Goal: Communication & Community: Connect with others

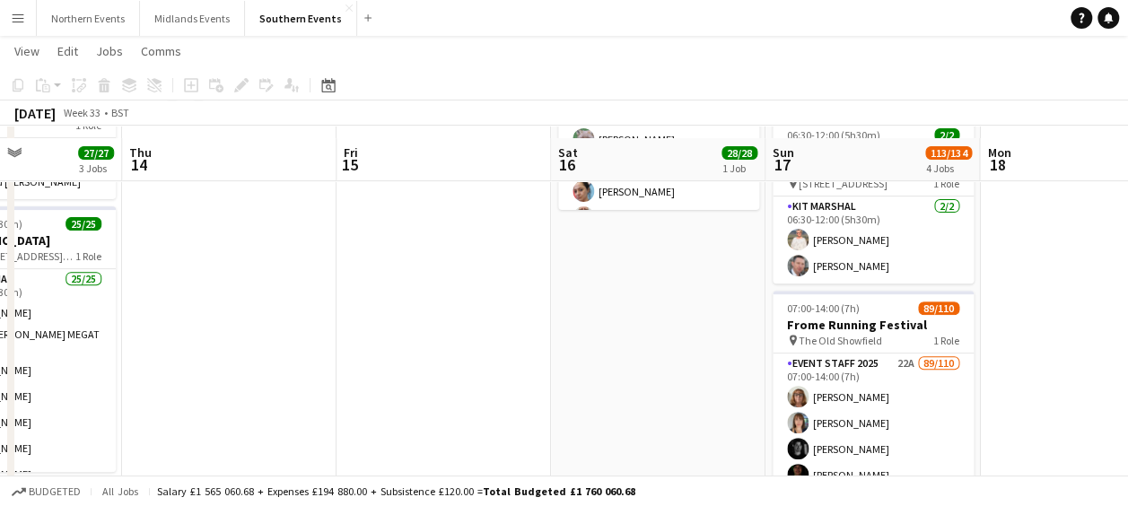
scroll to position [311, 0]
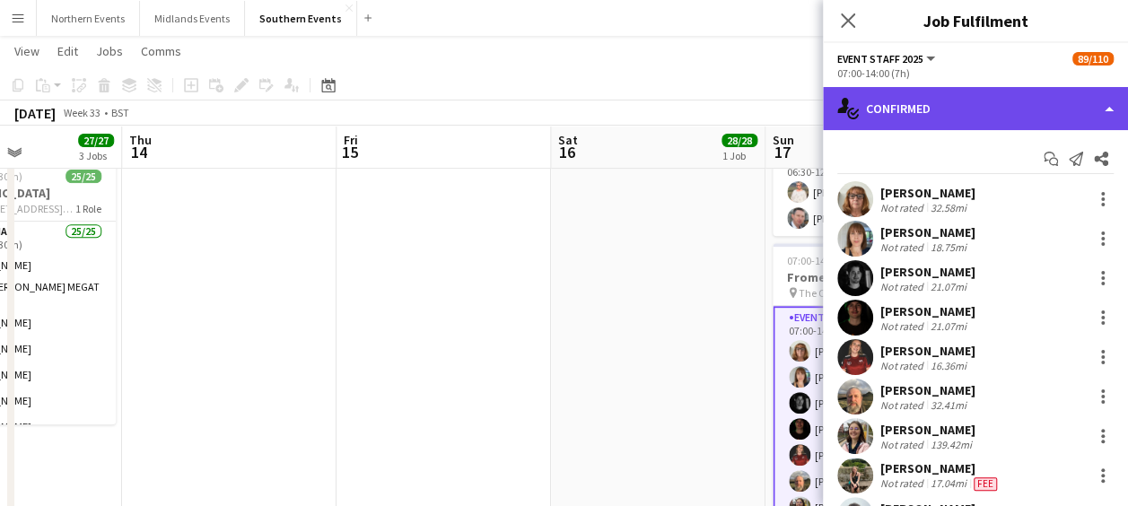
click at [932, 101] on div "single-neutral-actions-check-2 Confirmed" at bounding box center [975, 108] width 305 height 43
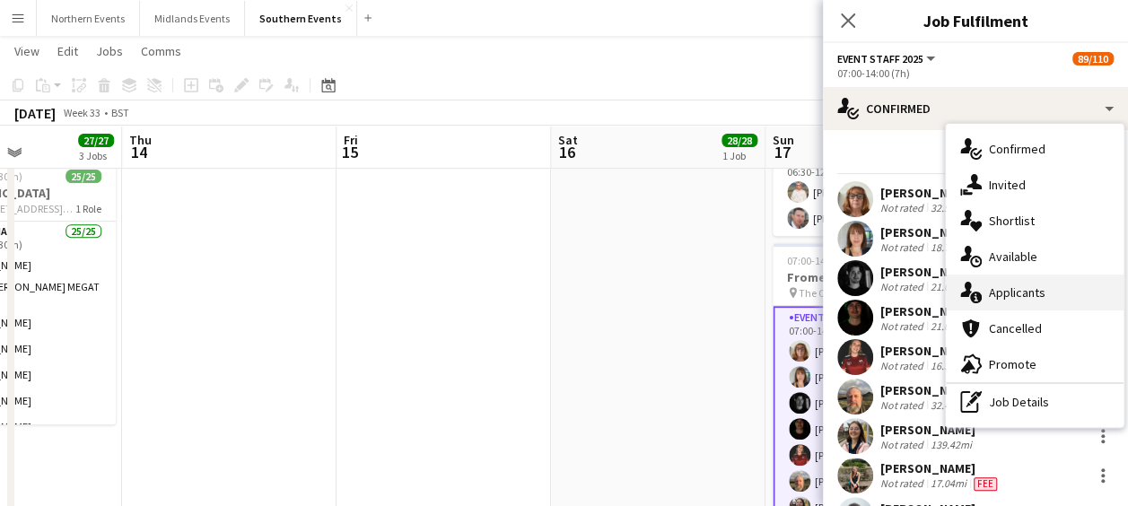
click at [1003, 301] on div "single-neutral-actions-information Applicants" at bounding box center [1035, 293] width 178 height 36
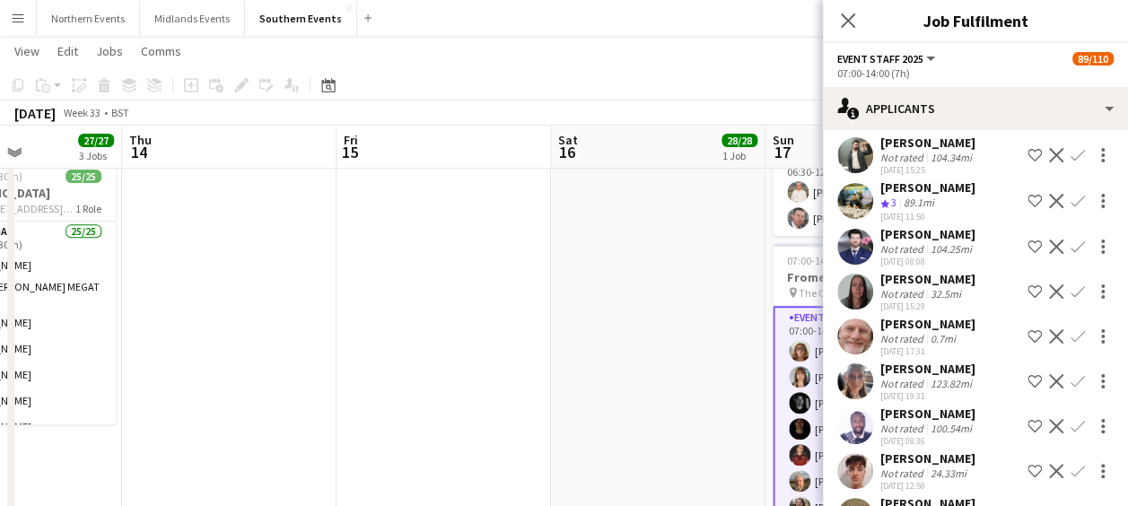
scroll to position [227, 0]
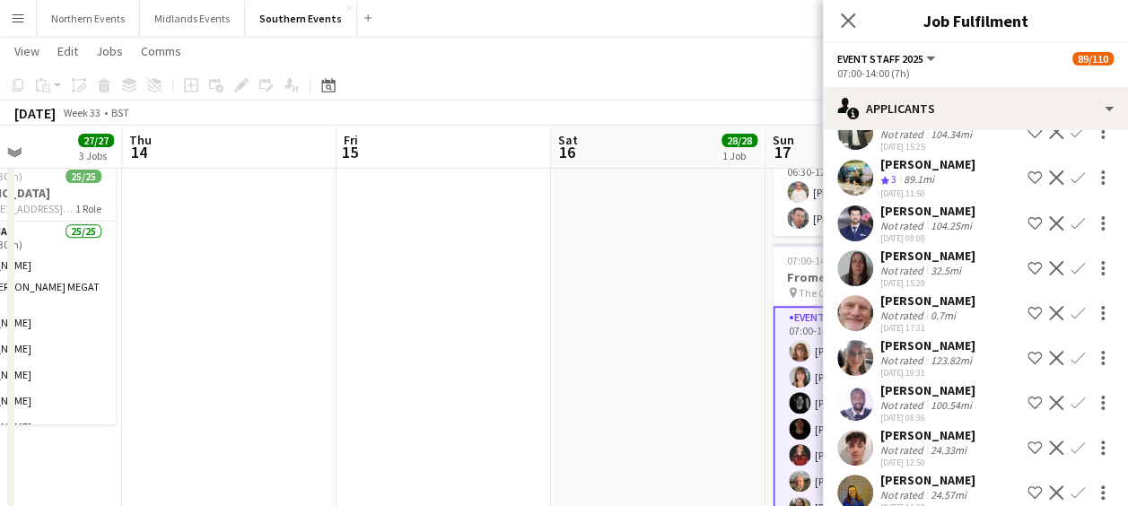
click at [1071, 261] on app-icon "Confirm" at bounding box center [1078, 268] width 14 height 14
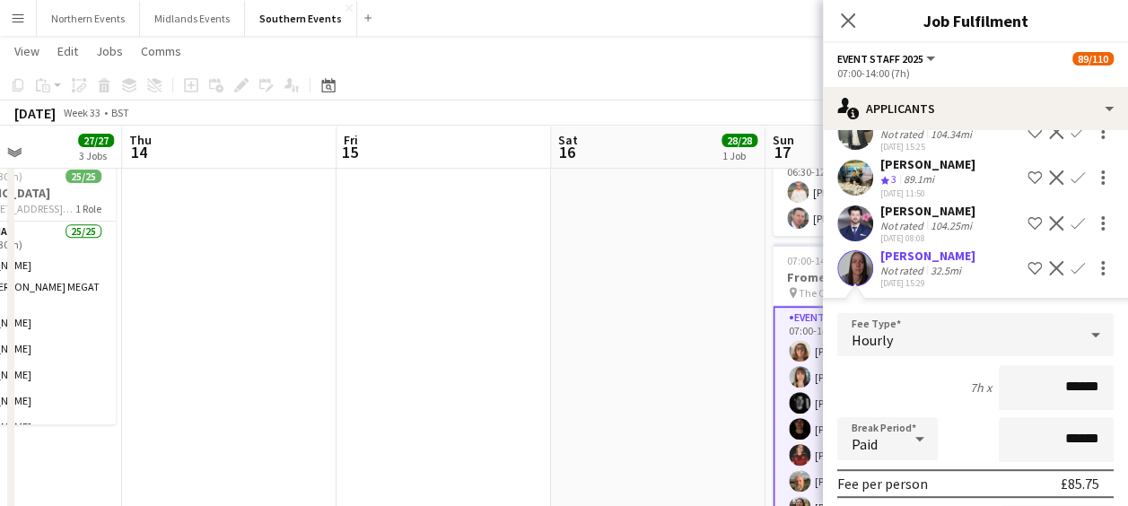
scroll to position [482, 0]
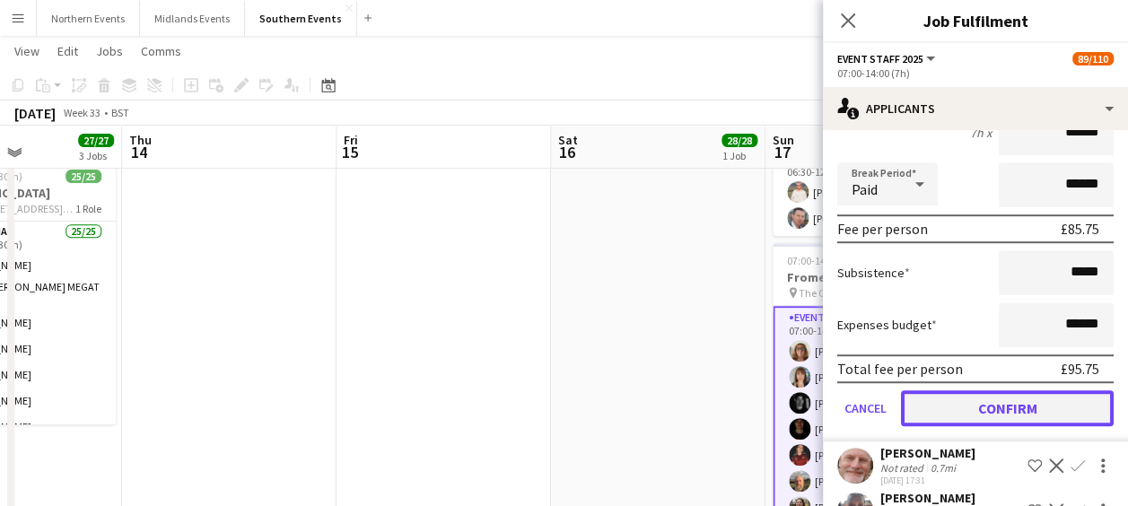
click at [986, 397] on button "Confirm" at bounding box center [1007, 408] width 213 height 36
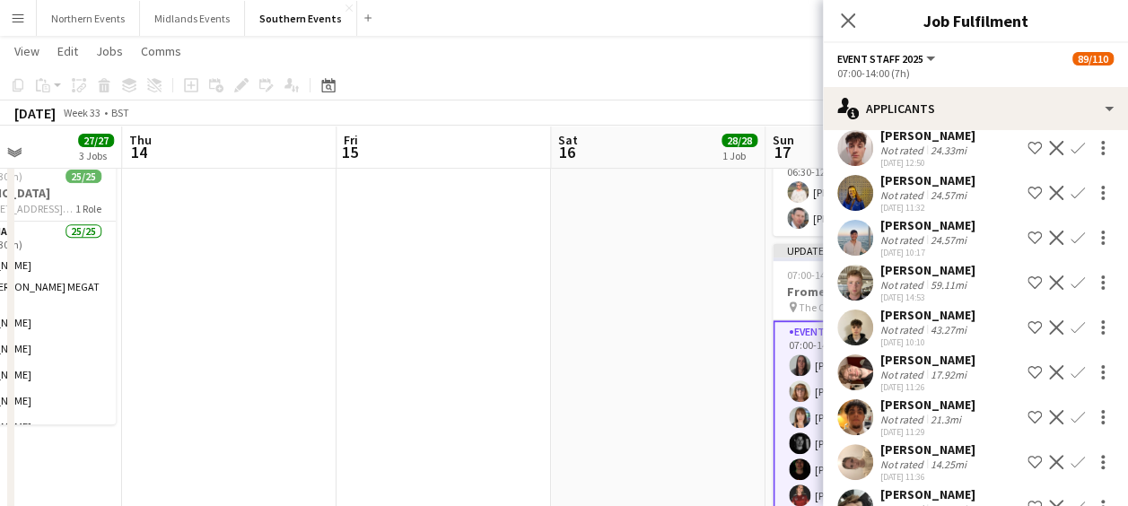
scroll to position [31, 0]
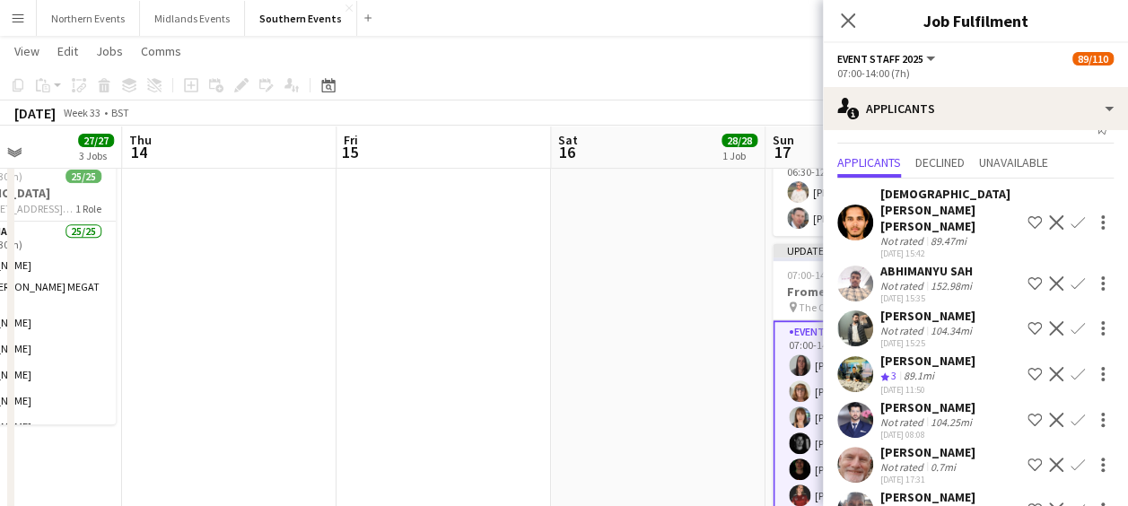
click at [1071, 458] on app-icon "Confirm" at bounding box center [1078, 465] width 14 height 14
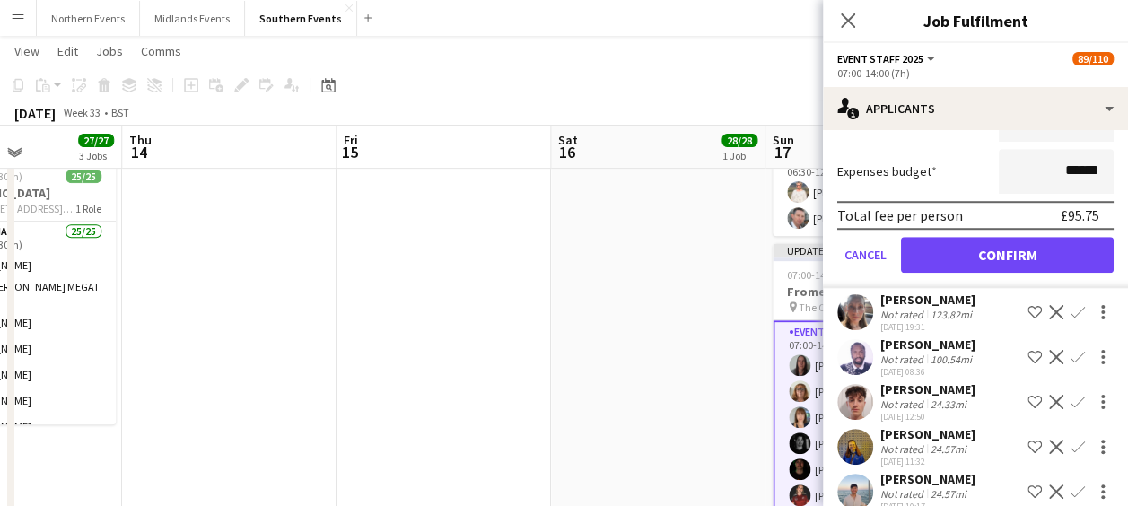
scroll to position [668, 0]
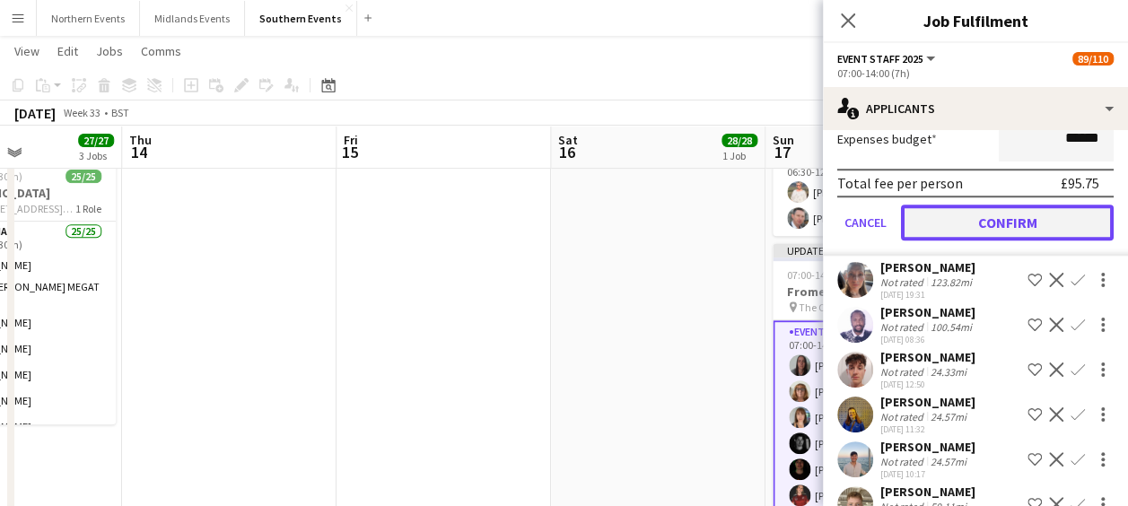
click at [1029, 219] on button "Confirm" at bounding box center [1007, 223] width 213 height 36
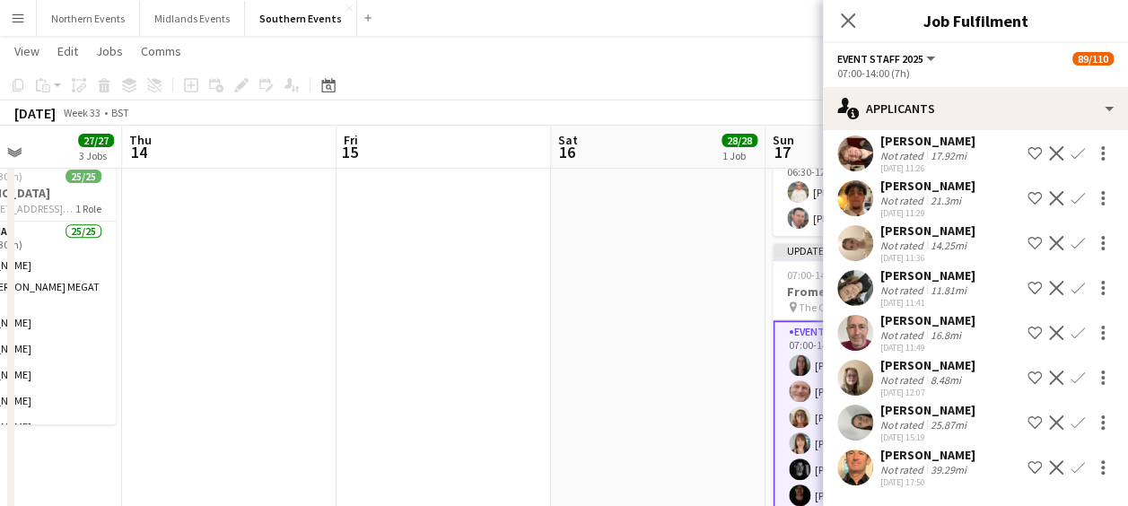
scroll to position [215, 0]
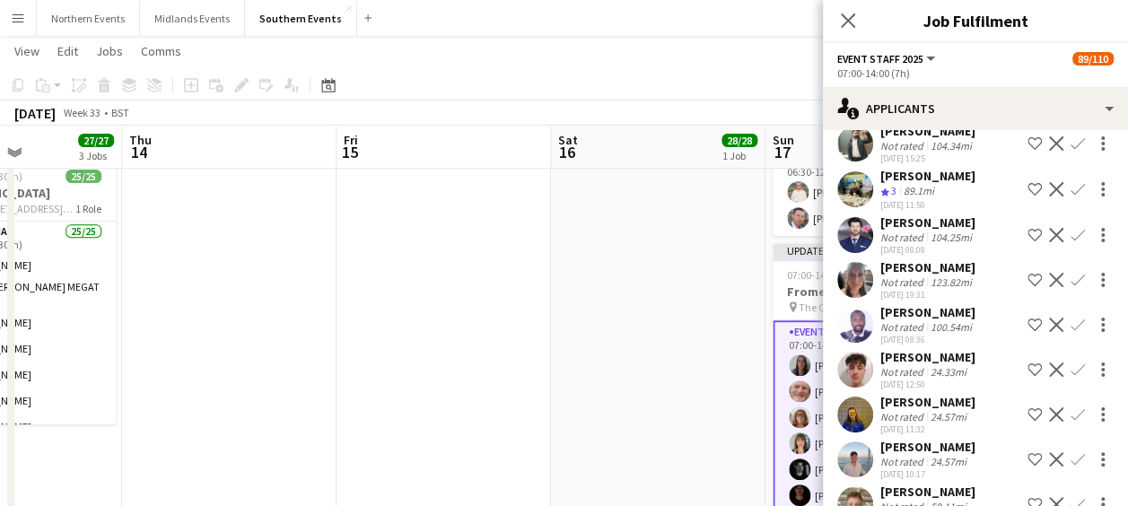
click at [842, 262] on app-user-avatar at bounding box center [856, 280] width 36 height 36
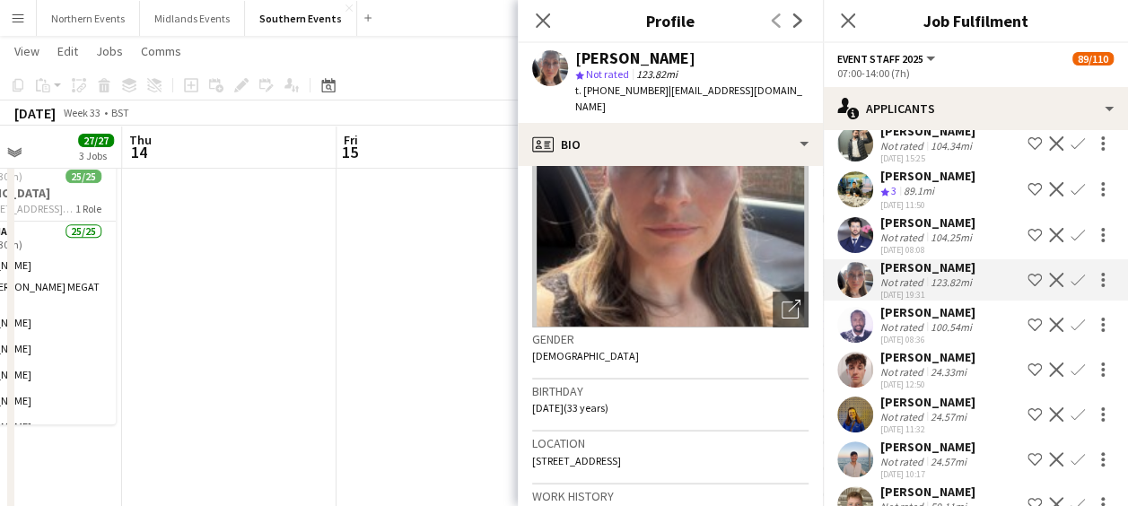
scroll to position [80, 0]
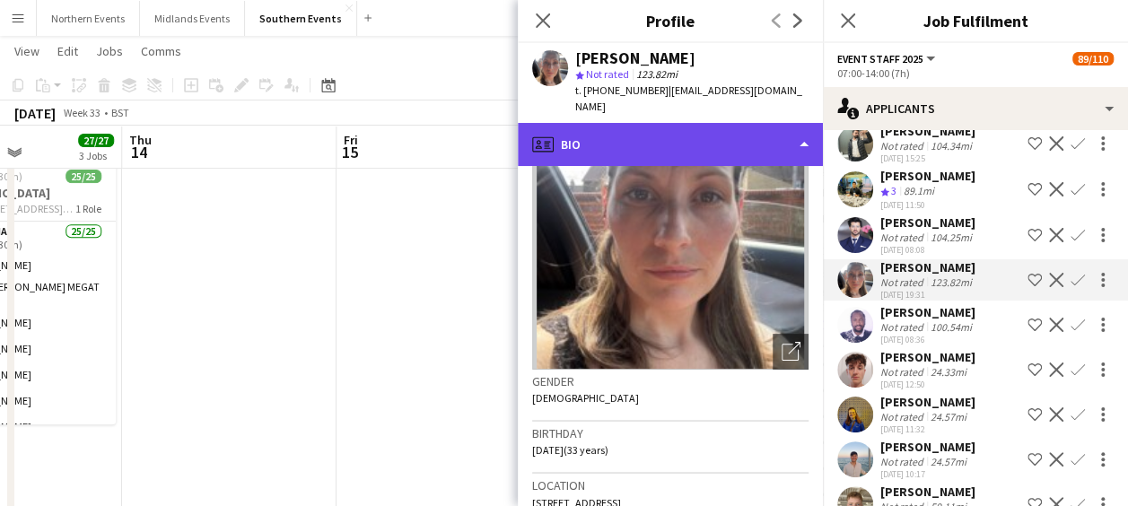
click at [740, 130] on div "profile Bio" at bounding box center [670, 144] width 305 height 43
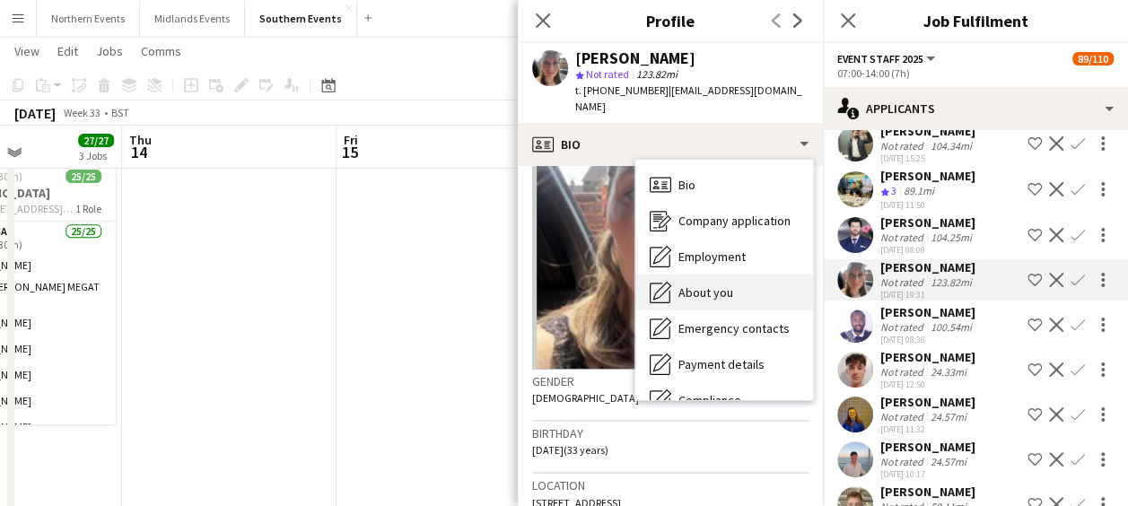
click at [707, 285] on span "About you" at bounding box center [706, 293] width 55 height 16
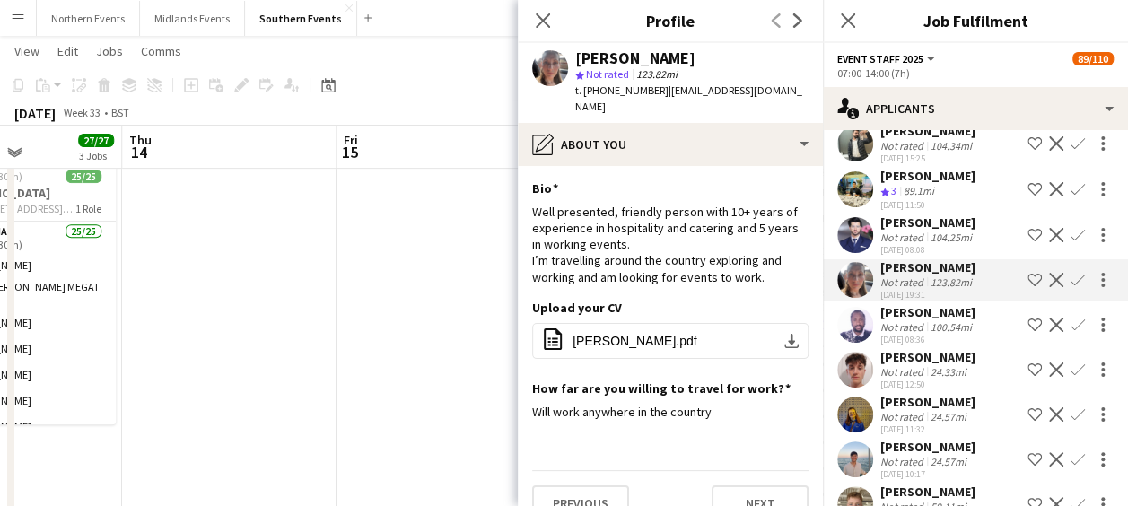
click at [1071, 273] on app-icon "Confirm" at bounding box center [1078, 280] width 14 height 14
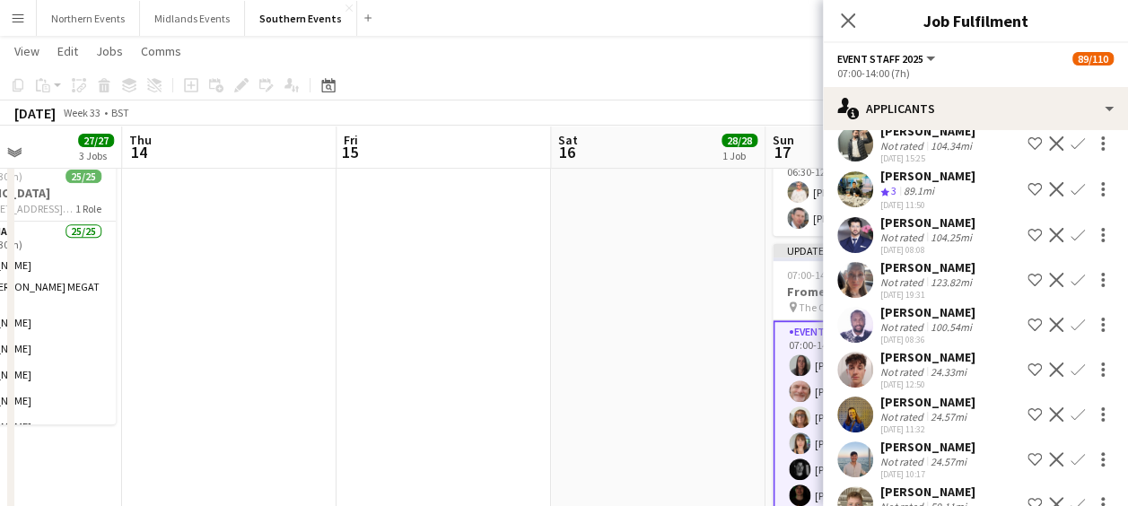
click at [1071, 273] on app-icon "Confirm" at bounding box center [1078, 280] width 14 height 14
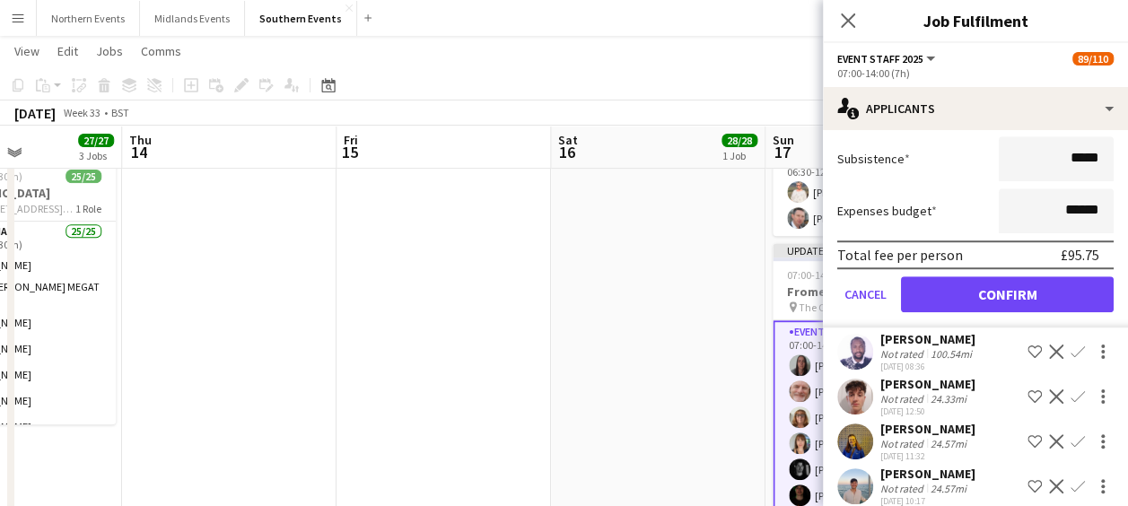
scroll to position [610, 0]
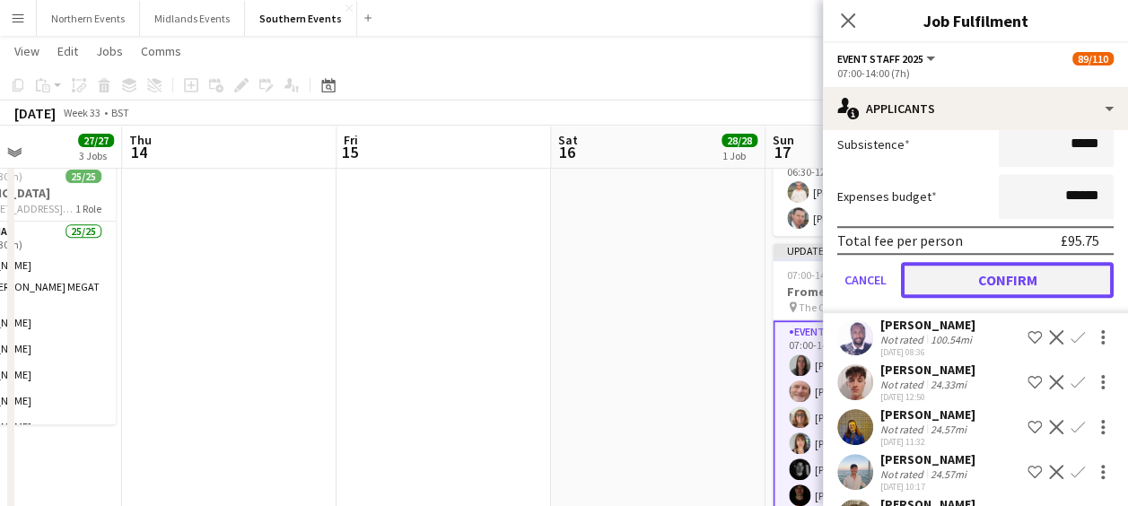
click at [1011, 273] on button "Confirm" at bounding box center [1007, 280] width 213 height 36
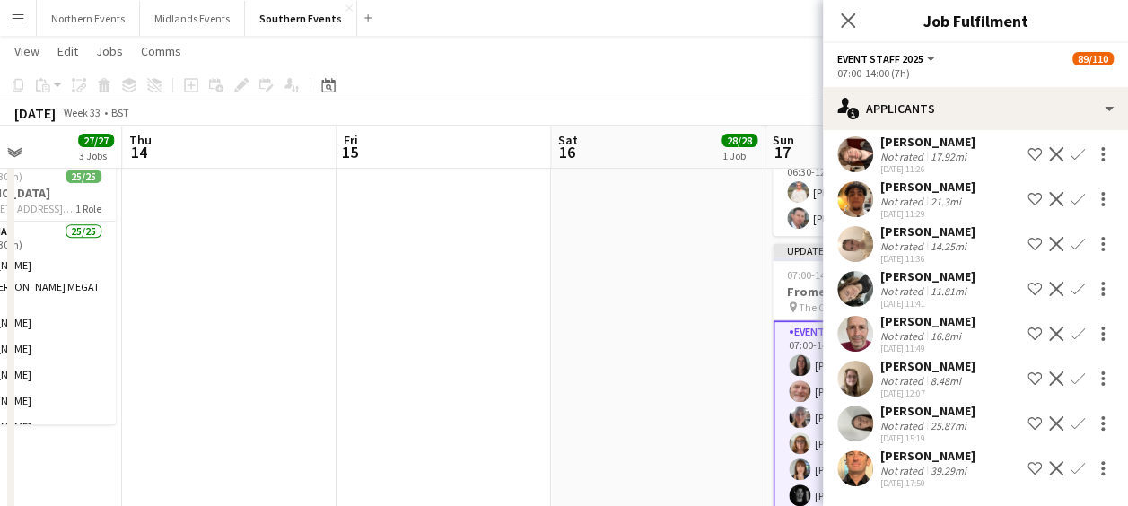
scroll to position [159, 0]
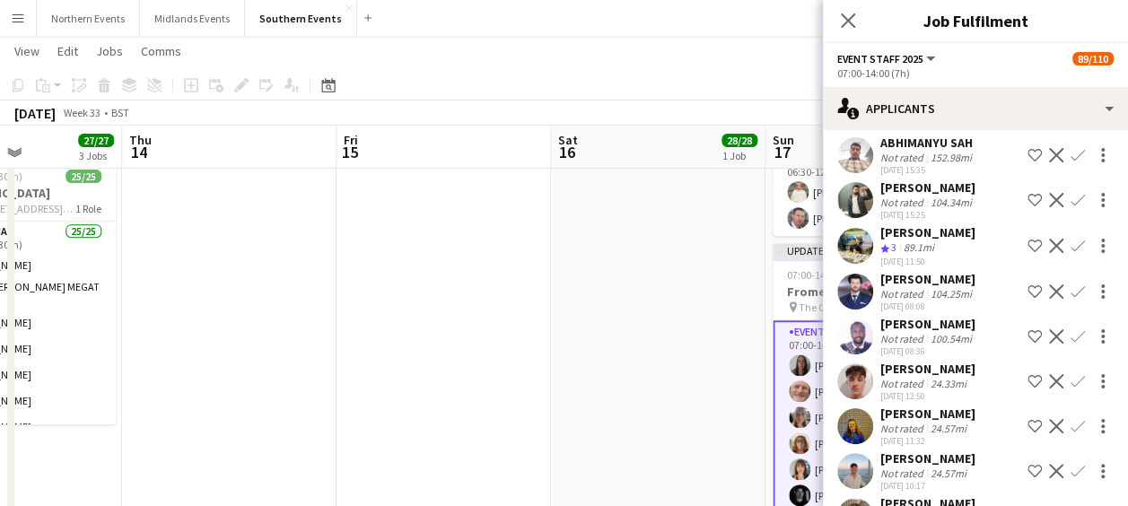
click at [1071, 374] on app-icon "Confirm" at bounding box center [1078, 381] width 14 height 14
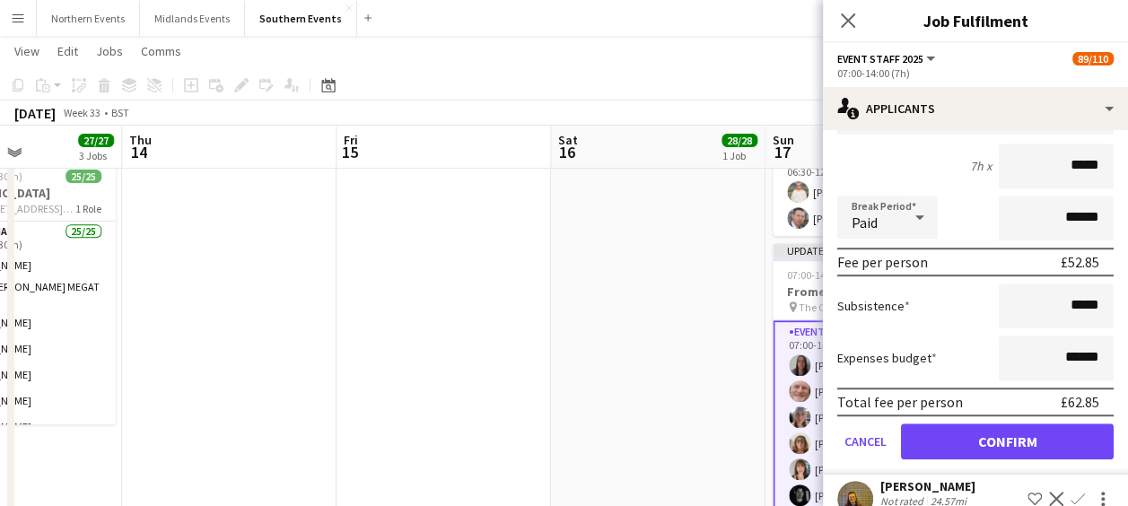
scroll to position [654, 0]
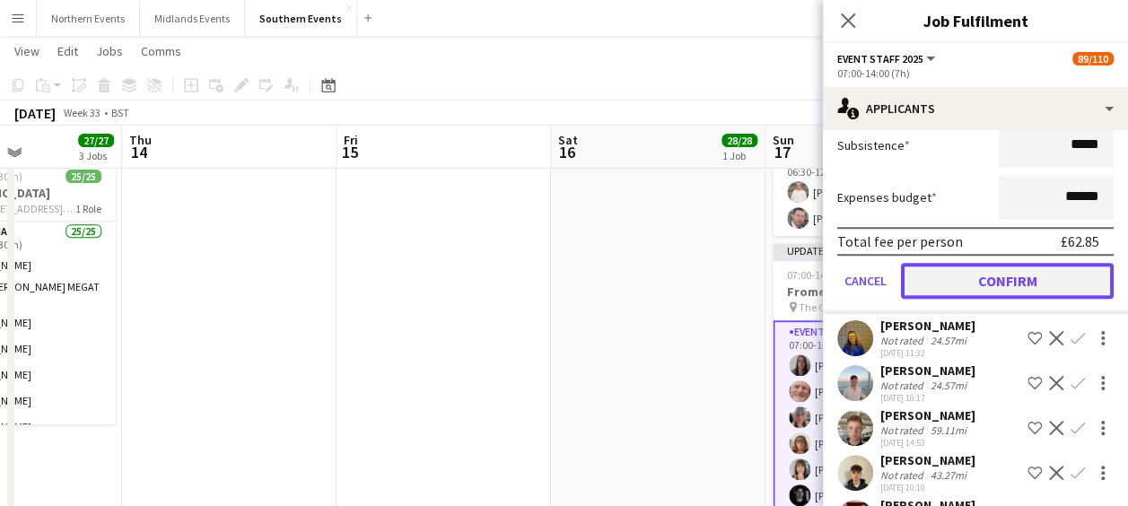
click at [1022, 277] on button "Confirm" at bounding box center [1007, 281] width 213 height 36
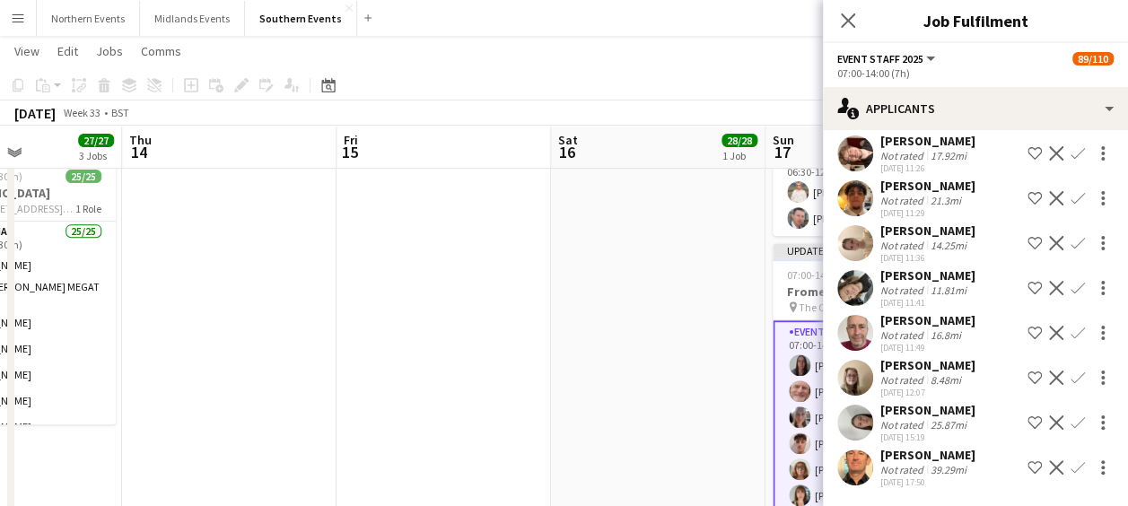
scroll to position [203, 0]
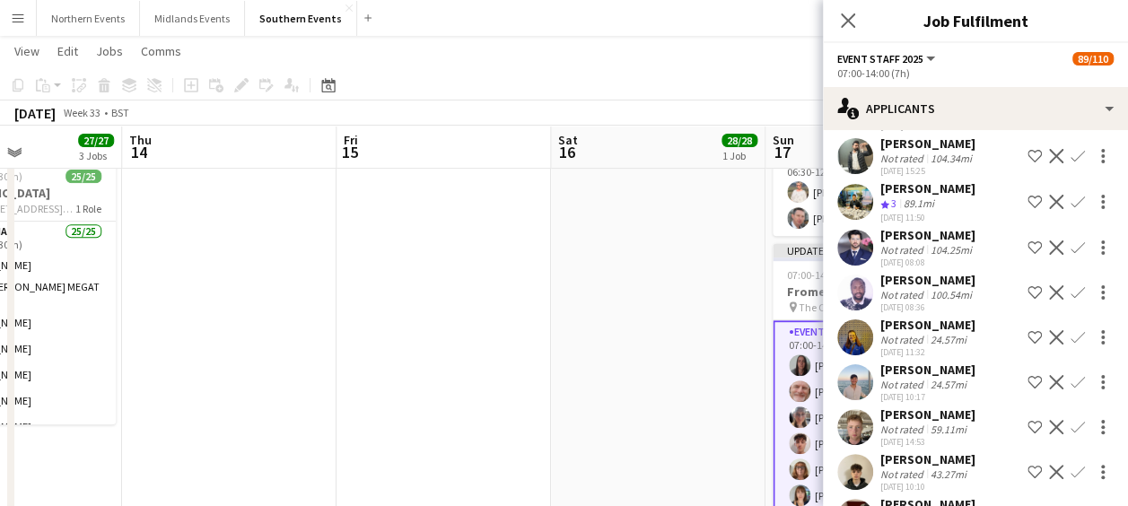
click at [1071, 330] on app-icon "Confirm" at bounding box center [1078, 337] width 14 height 14
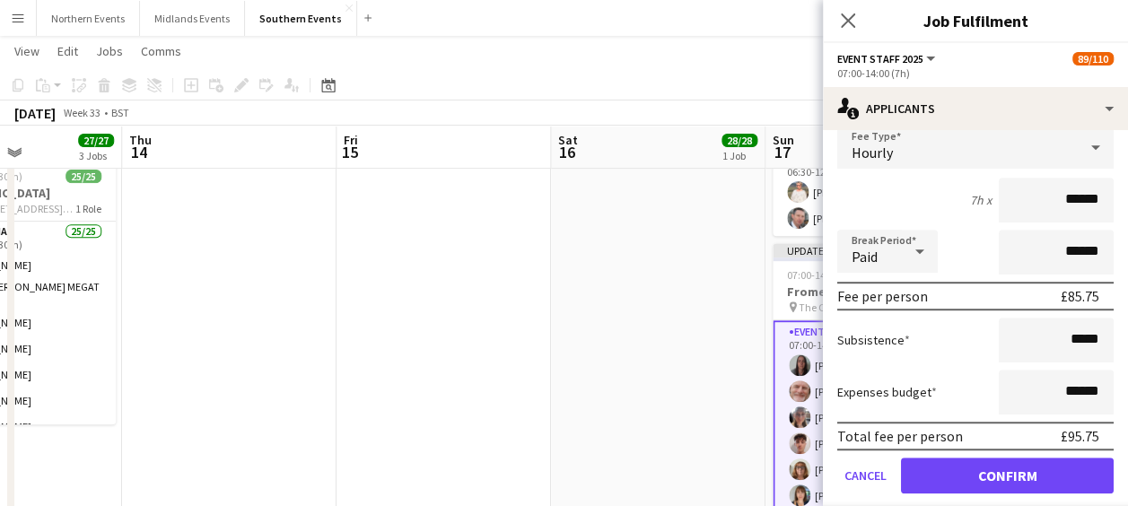
scroll to position [527, 0]
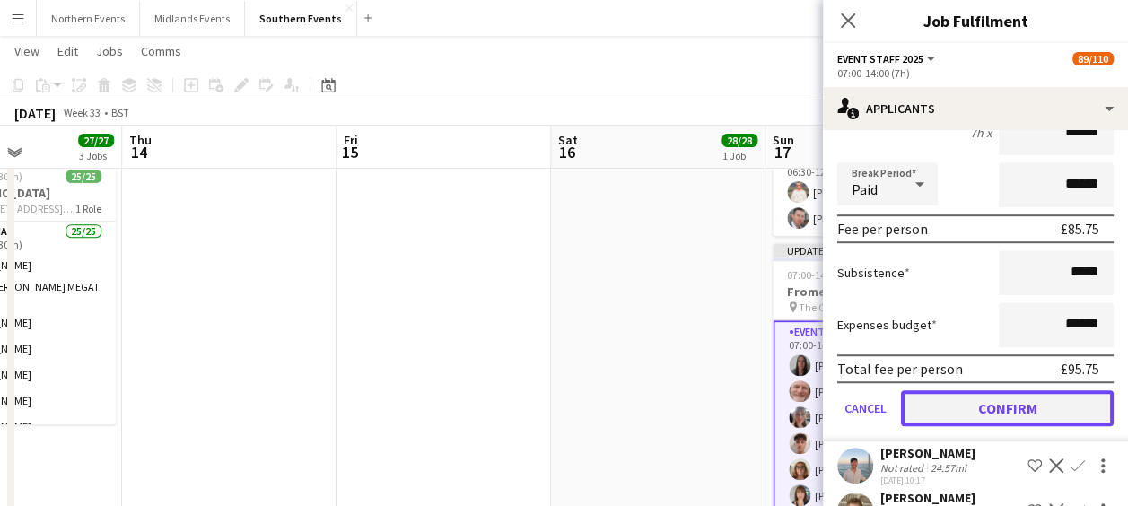
click at [1005, 403] on button "Confirm" at bounding box center [1007, 408] width 213 height 36
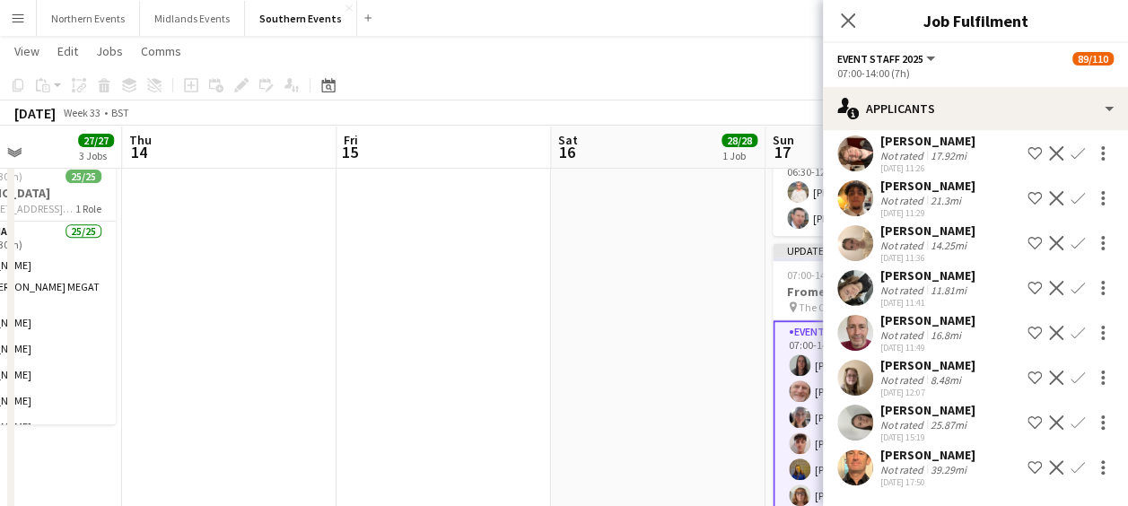
scroll to position [75, 0]
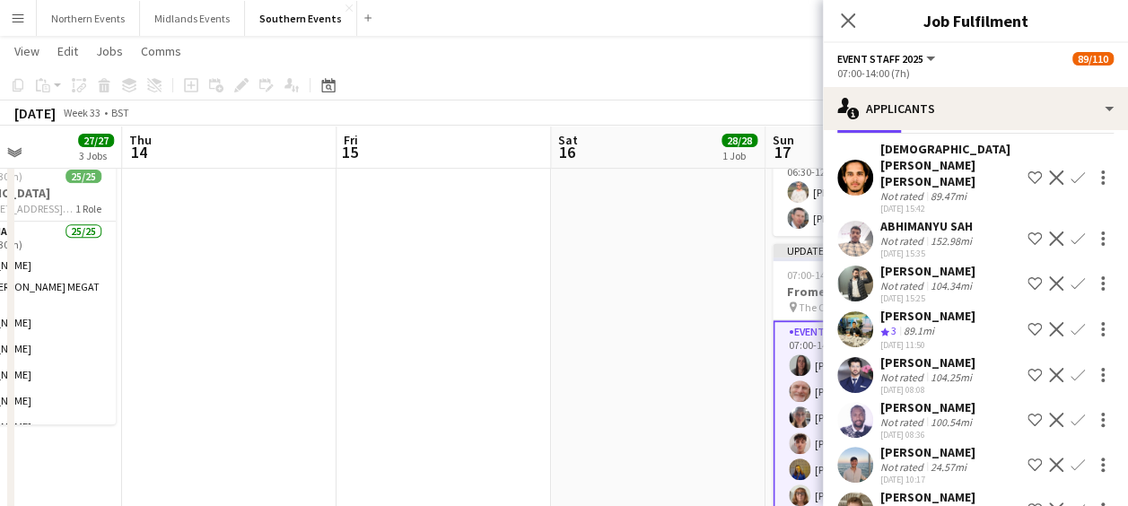
click at [1071, 458] on app-icon "Confirm" at bounding box center [1078, 465] width 14 height 14
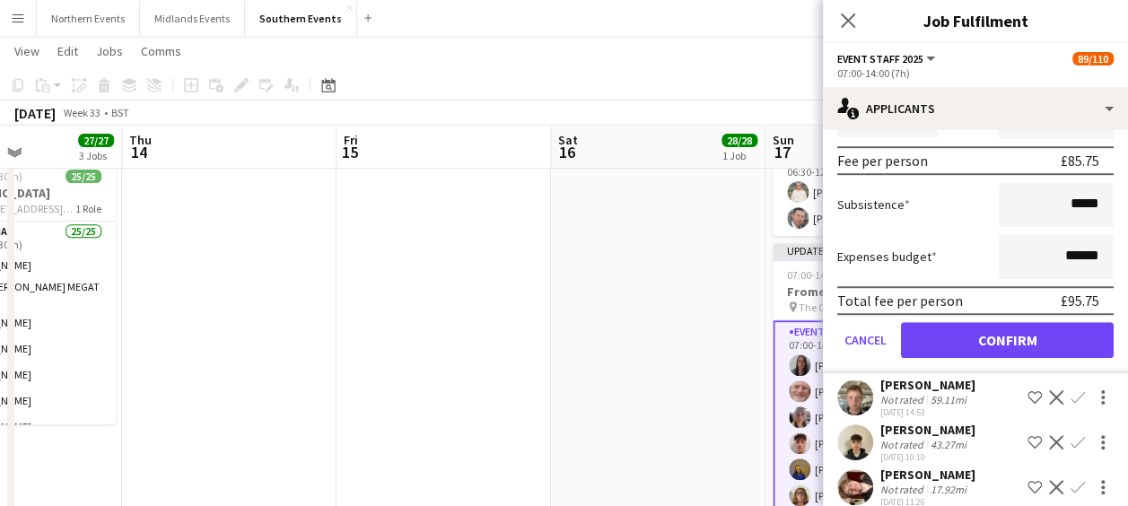
scroll to position [598, 0]
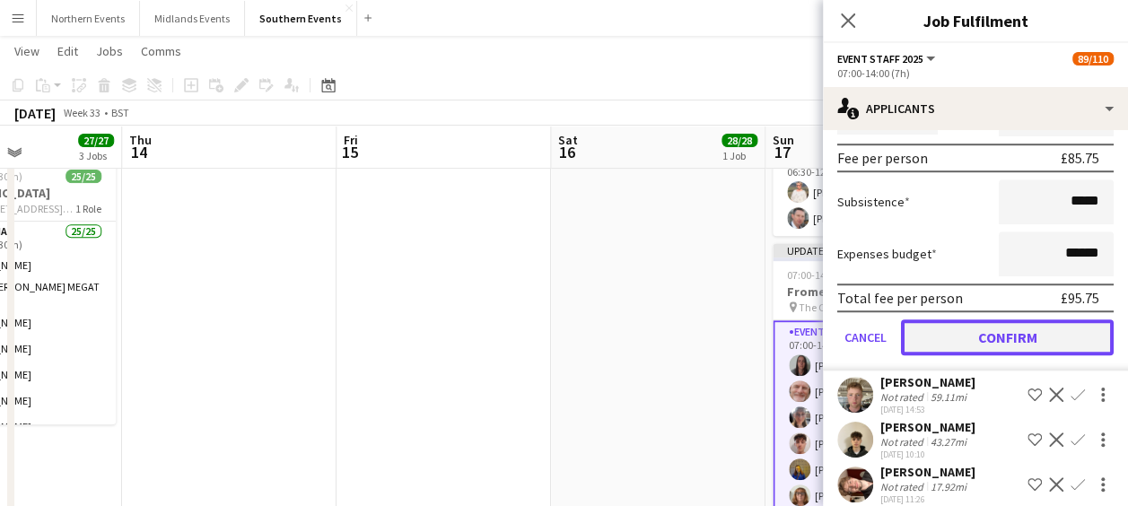
click at [1023, 326] on button "Confirm" at bounding box center [1007, 338] width 213 height 36
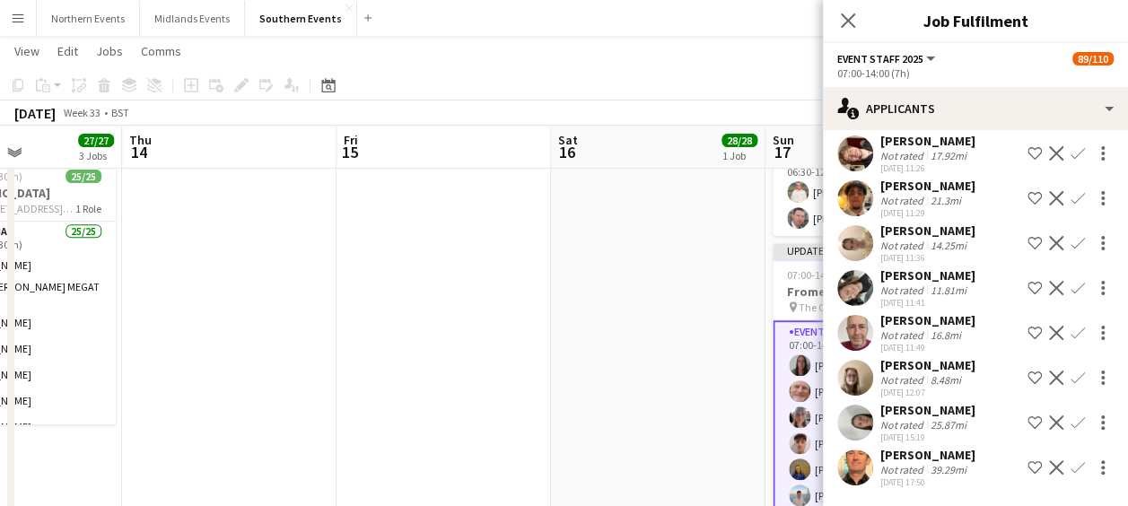
scroll to position [145, 0]
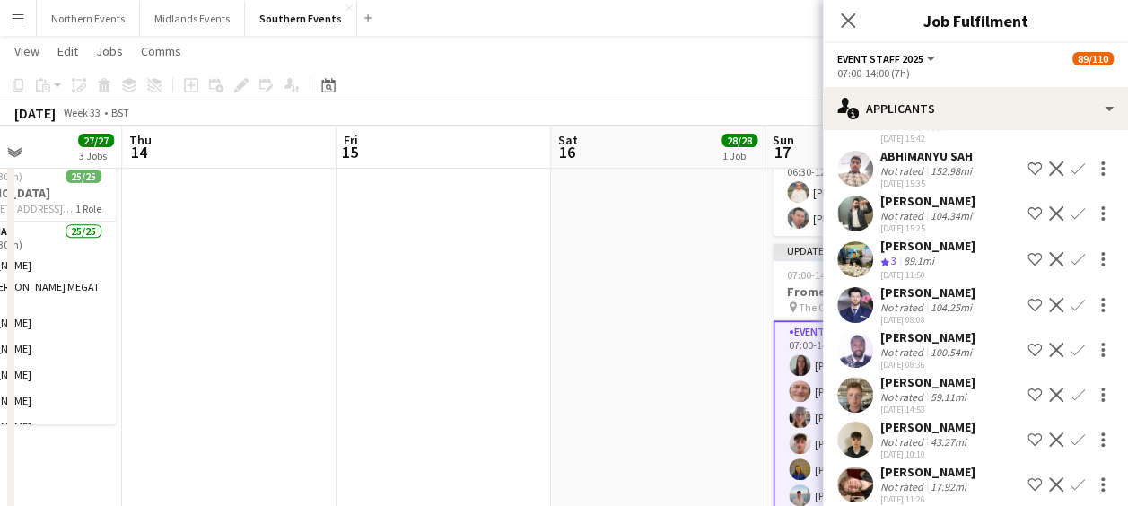
click at [1071, 388] on app-icon "Confirm" at bounding box center [1078, 395] width 14 height 14
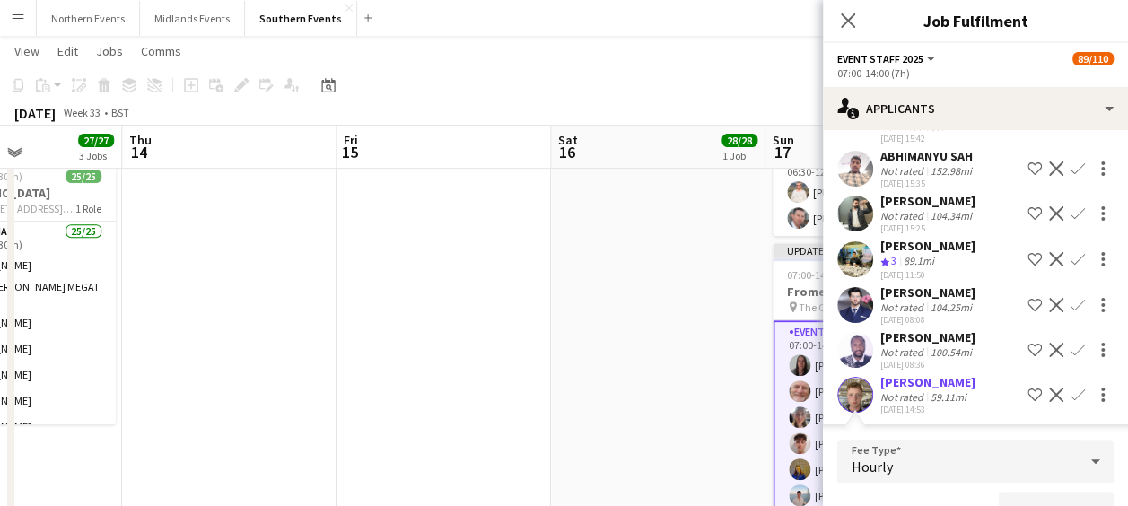
scroll to position [158, 0]
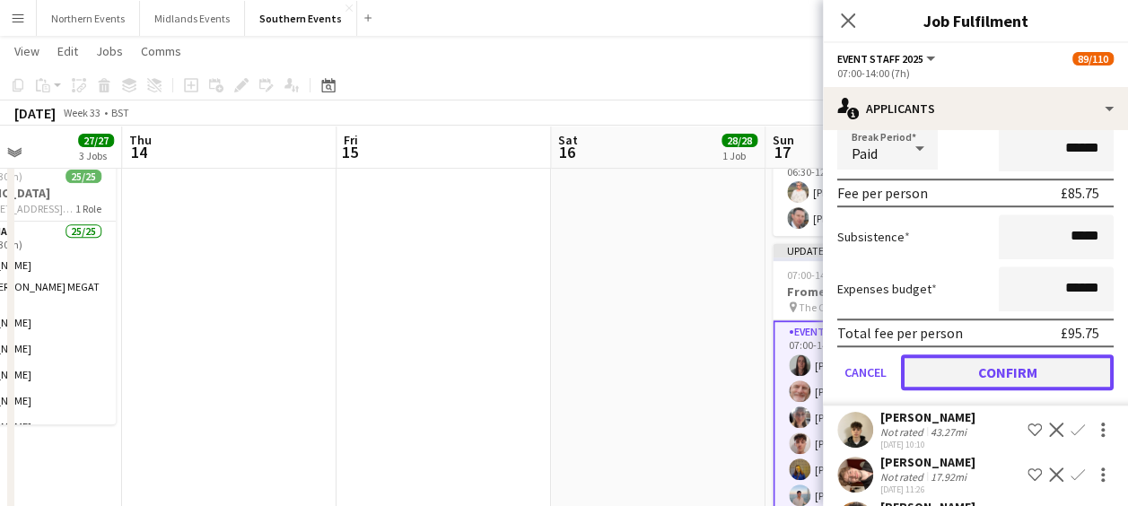
click at [1031, 359] on button "Confirm" at bounding box center [1007, 373] width 213 height 36
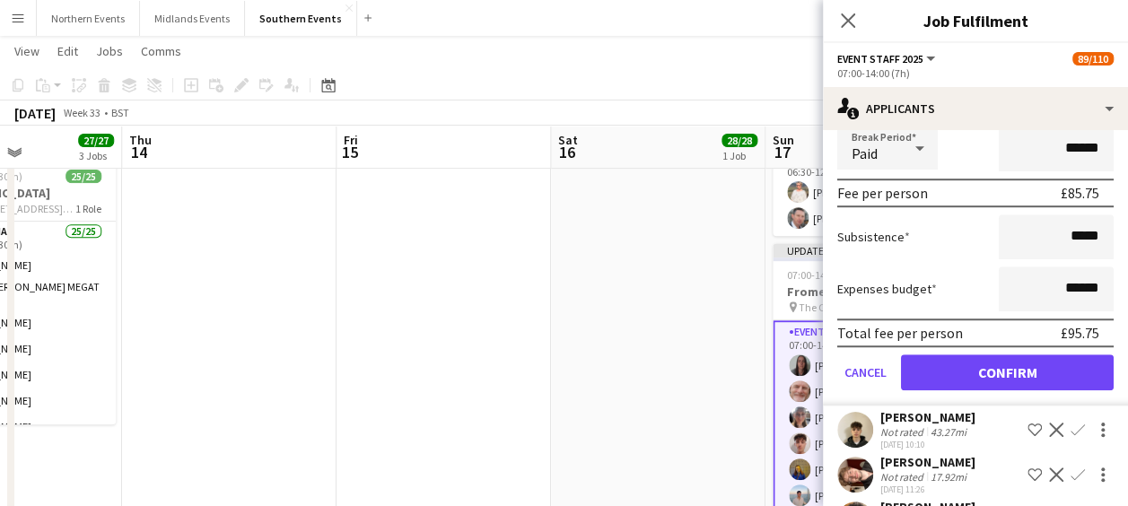
scroll to position [111, 0]
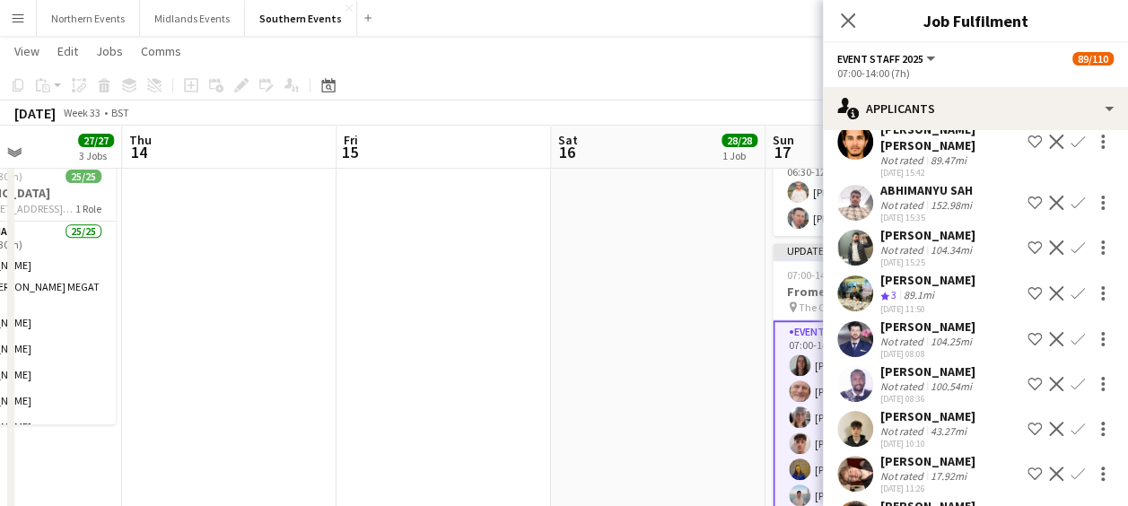
click at [1071, 422] on app-icon "Confirm" at bounding box center [1078, 429] width 14 height 14
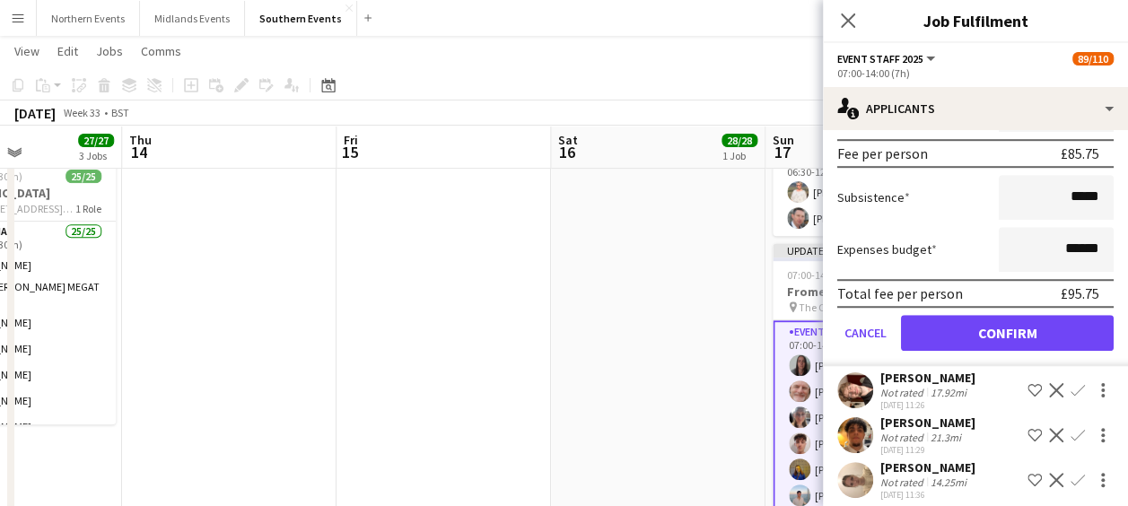
scroll to position [671, 0]
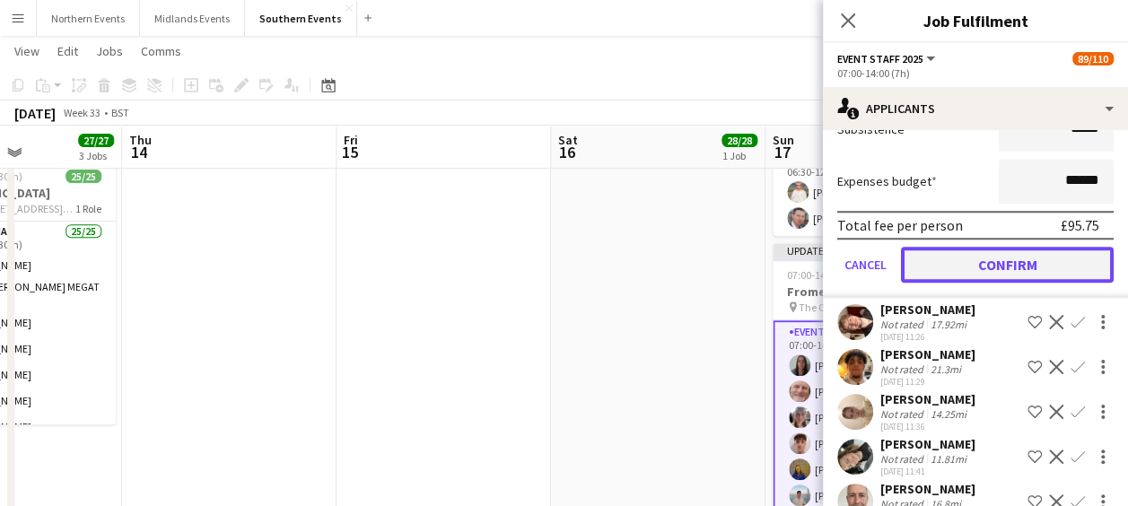
click at [1027, 250] on button "Confirm" at bounding box center [1007, 265] width 213 height 36
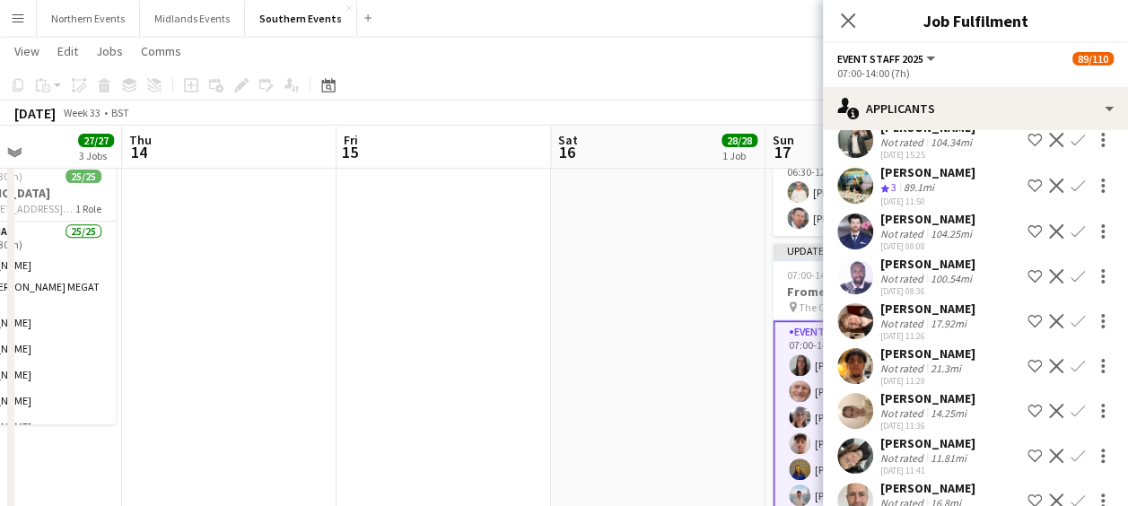
click at [1071, 314] on app-icon "Confirm" at bounding box center [1078, 321] width 14 height 14
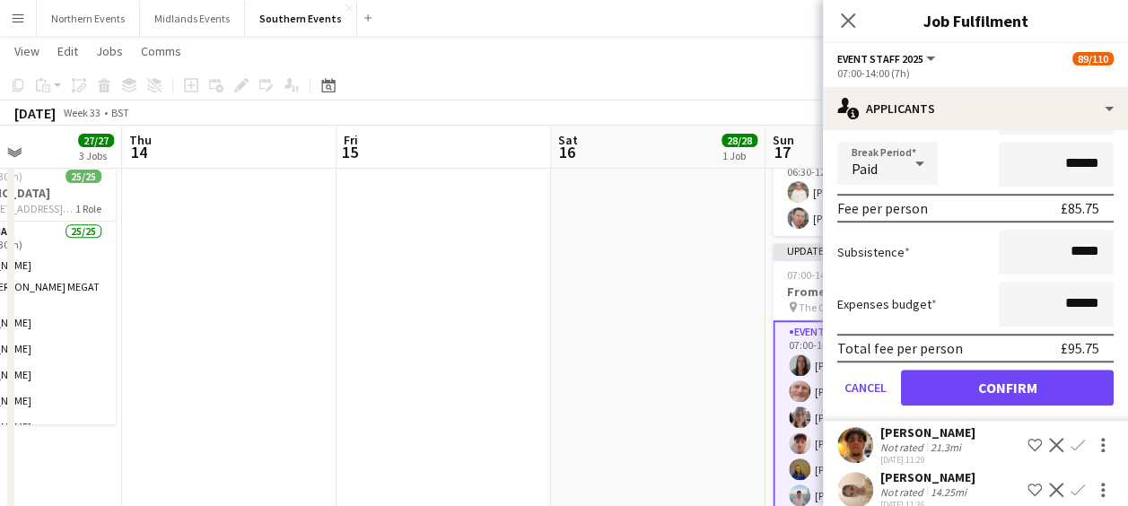
scroll to position [553, 0]
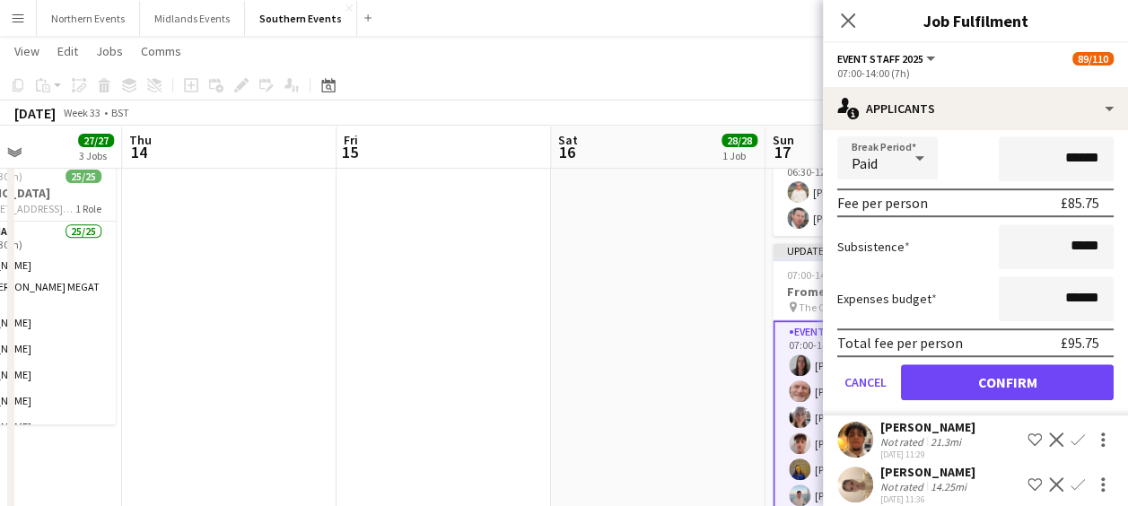
click at [1012, 390] on form "Fee Type Hourly 7h x ****** Break Period Paid ****** Fee per person £85.75 Subs…" at bounding box center [975, 223] width 305 height 383
click at [1019, 370] on button "Confirm" at bounding box center [1007, 382] width 213 height 36
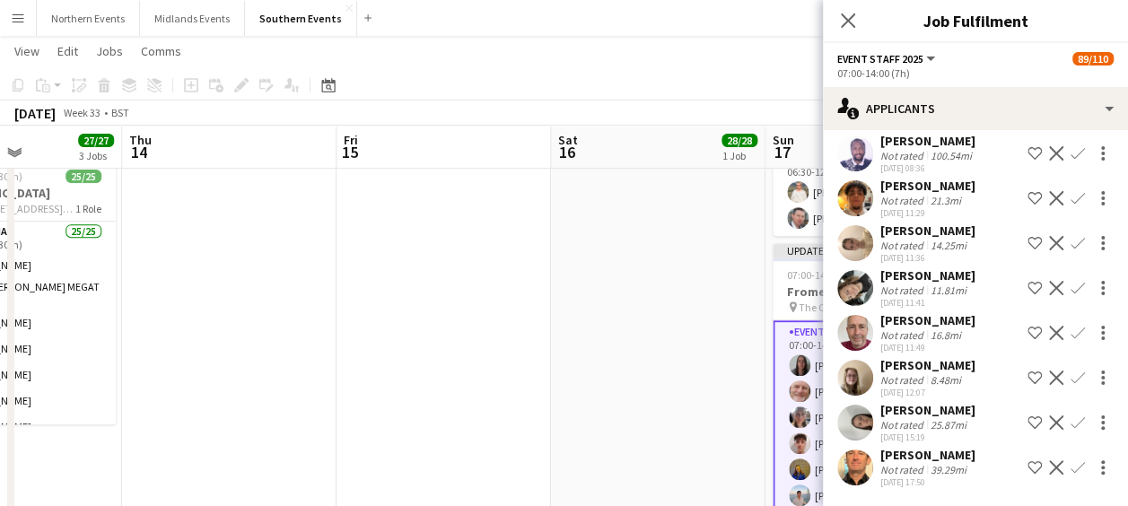
scroll to position [101, 0]
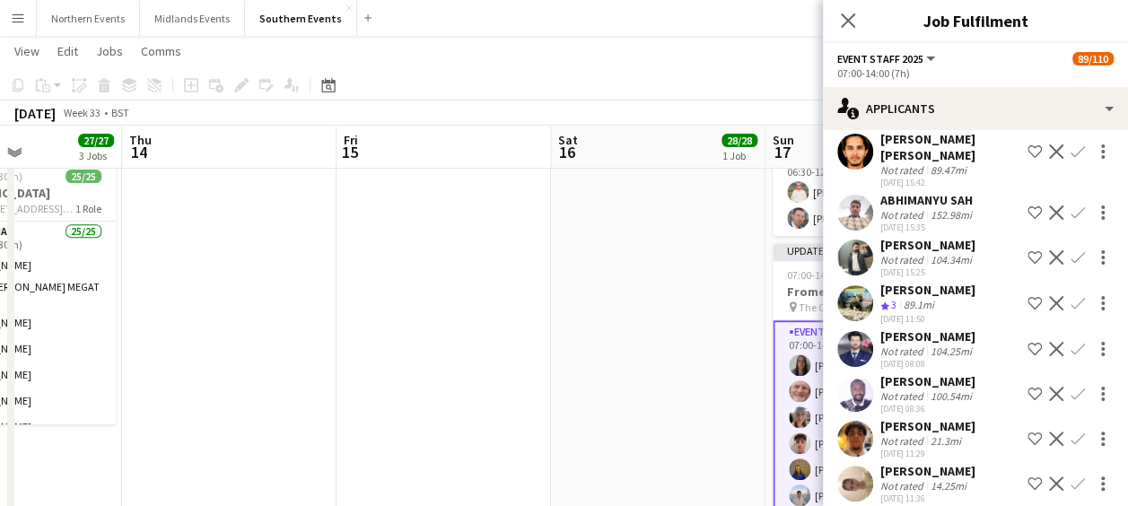
click at [1071, 432] on app-icon "Confirm" at bounding box center [1078, 439] width 14 height 14
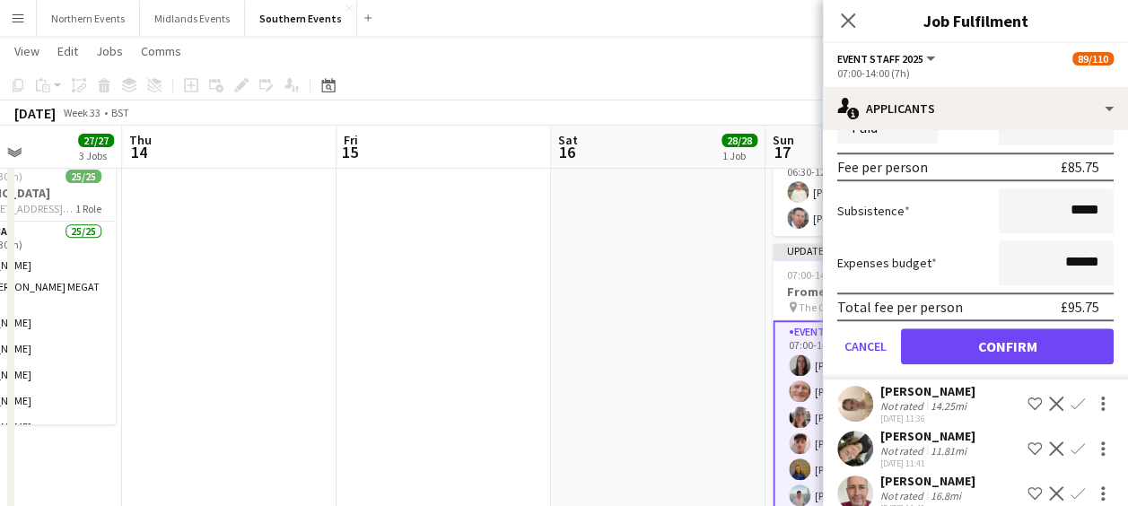
scroll to position [617, 0]
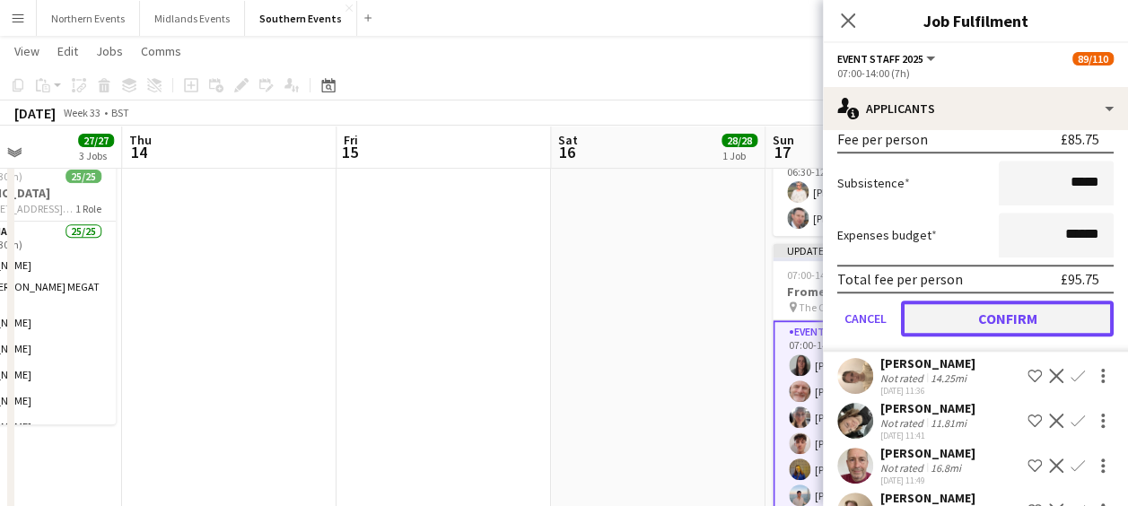
click at [1016, 305] on button "Confirm" at bounding box center [1007, 319] width 213 height 36
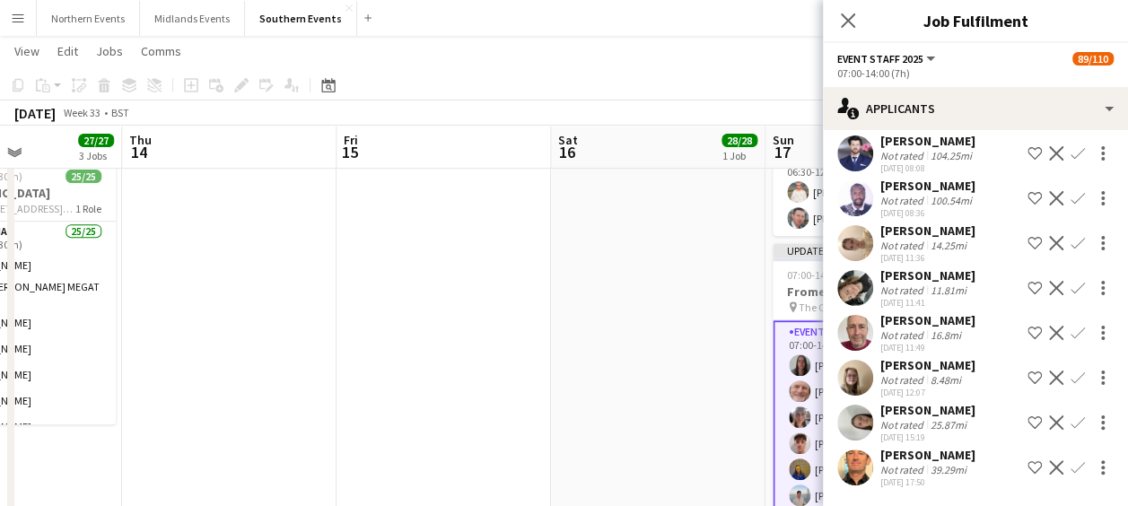
scroll to position [165, 0]
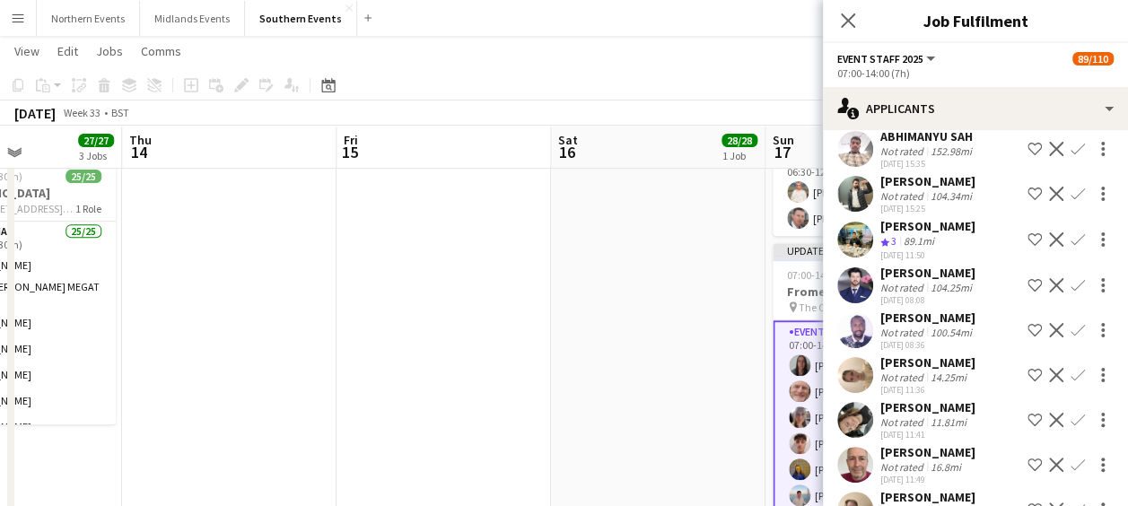
click at [1071, 368] on app-icon "Confirm" at bounding box center [1078, 375] width 14 height 14
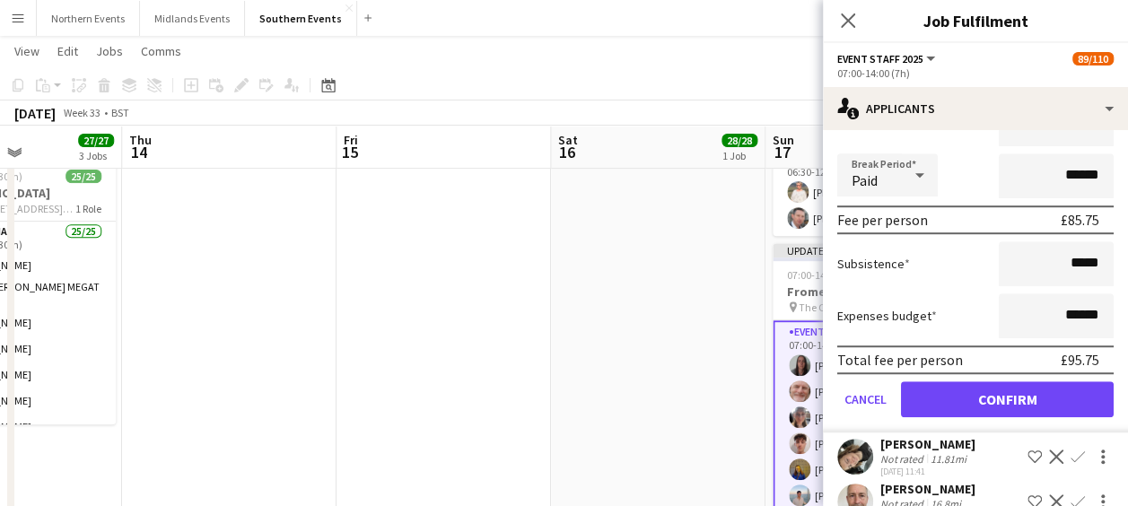
scroll to position [538, 0]
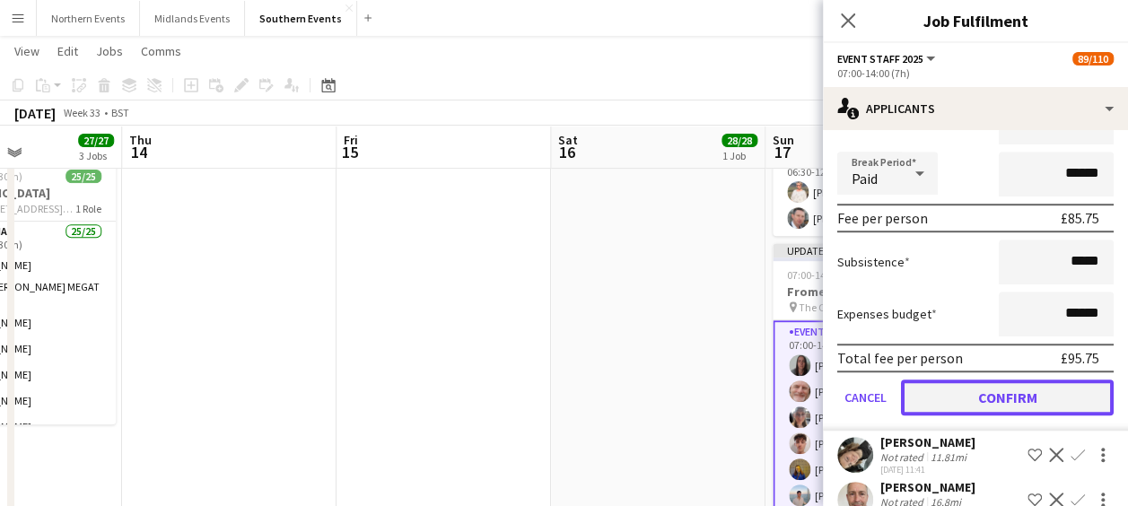
click at [1029, 382] on button "Confirm" at bounding box center [1007, 398] width 213 height 36
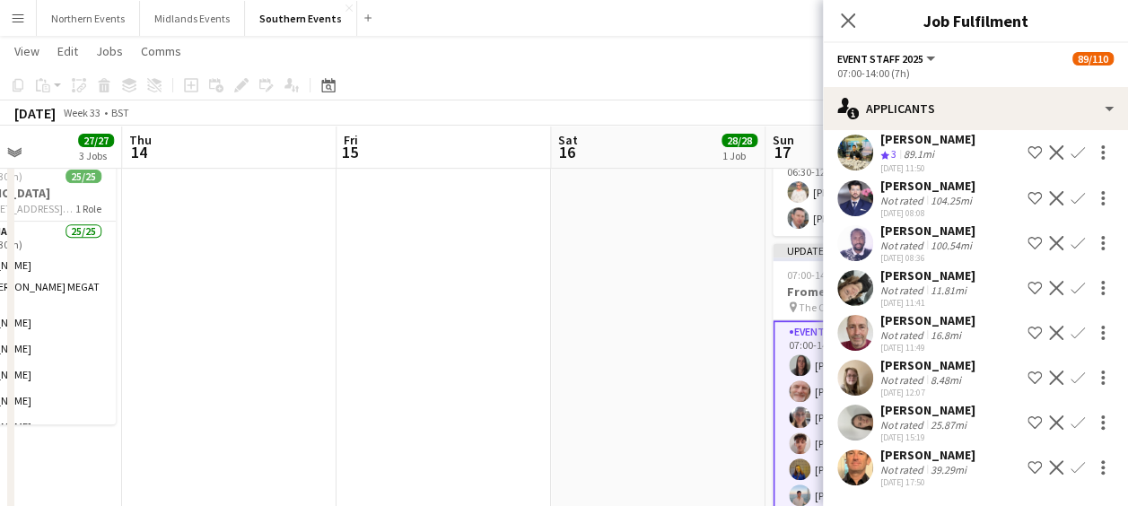
scroll to position [86, 0]
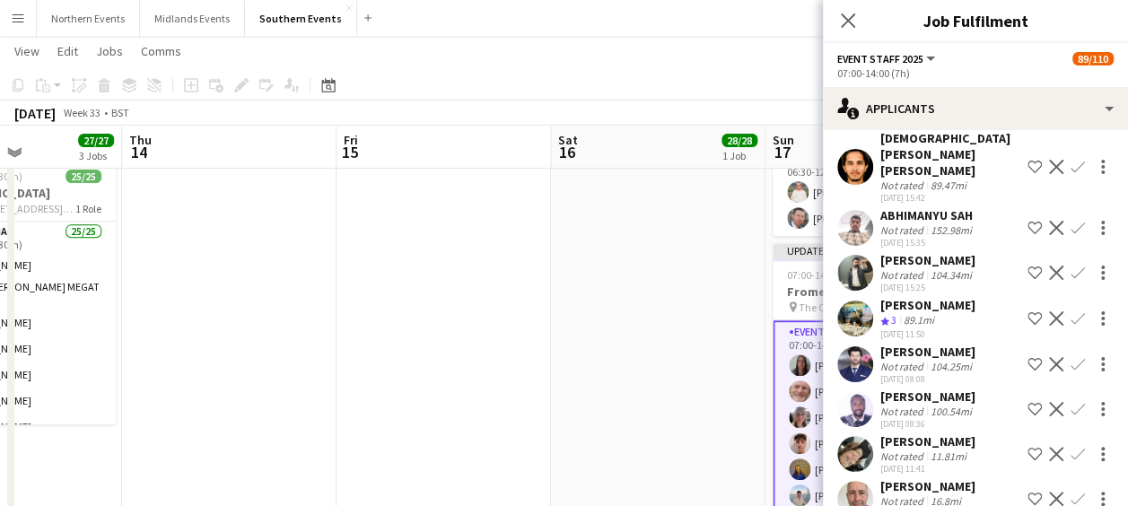
click at [1071, 447] on app-icon "Confirm" at bounding box center [1078, 454] width 14 height 14
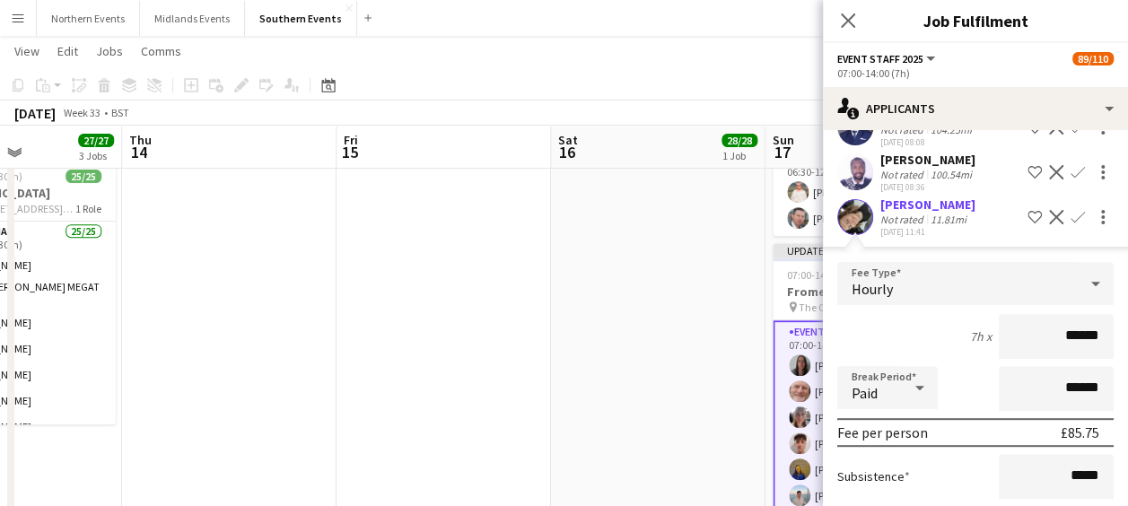
click at [852, 199] on app-user-avatar at bounding box center [856, 217] width 36 height 36
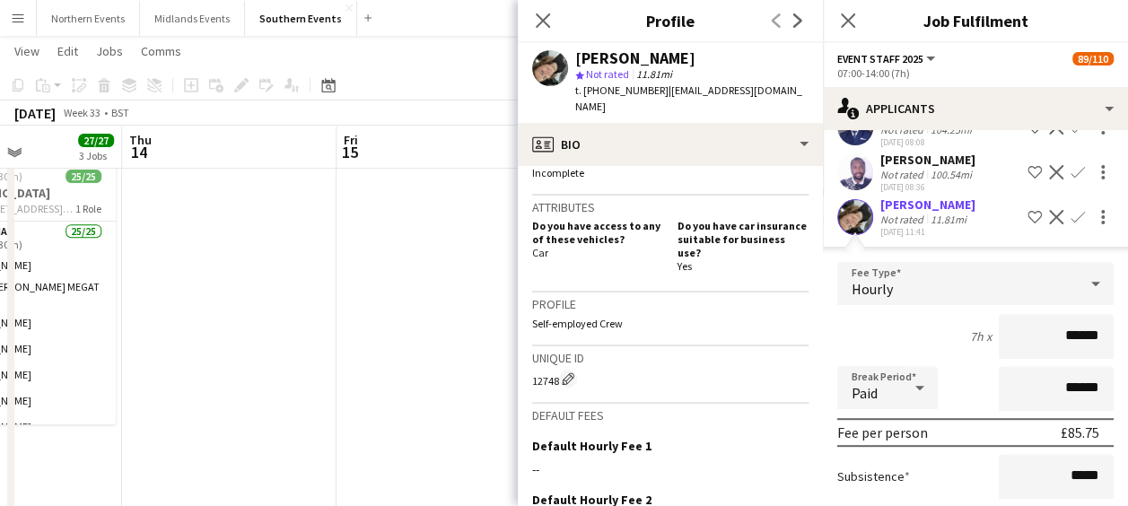
scroll to position [600, 0]
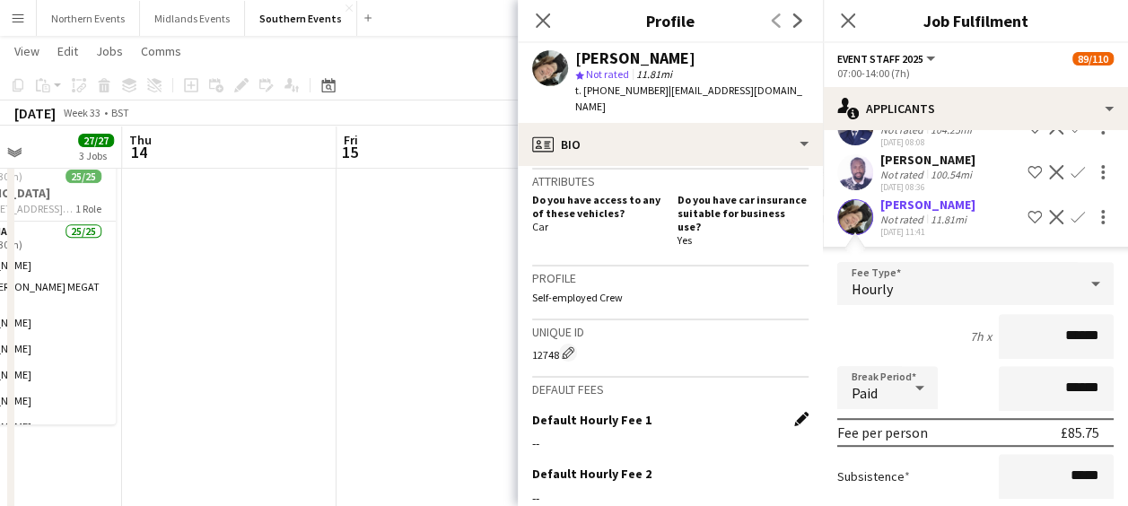
click at [794, 412] on app-icon "Edit this field" at bounding box center [801, 419] width 14 height 14
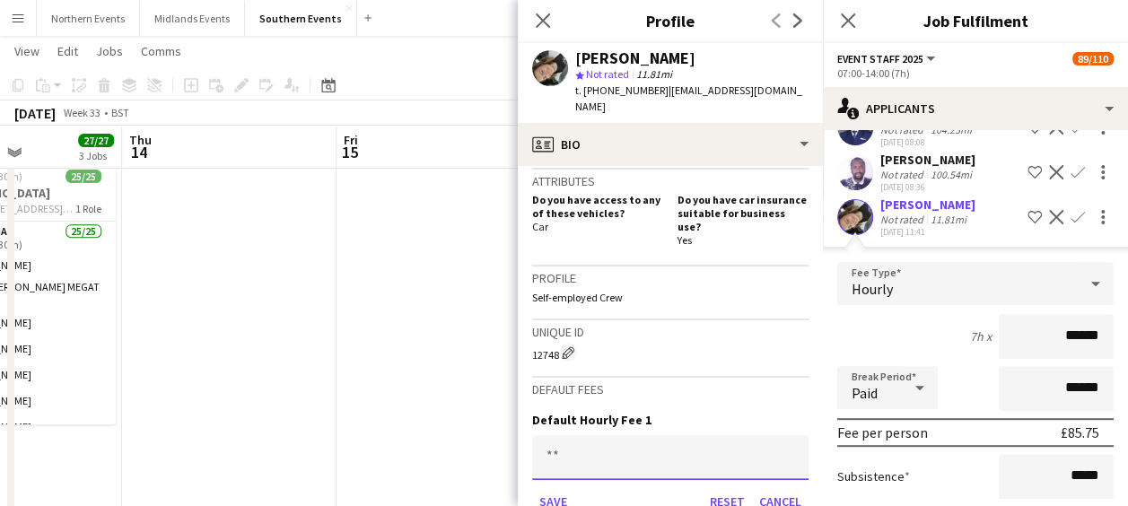
click at [565, 435] on input at bounding box center [670, 457] width 276 height 45
type input "***"
click at [546, 487] on button "Save" at bounding box center [553, 501] width 42 height 29
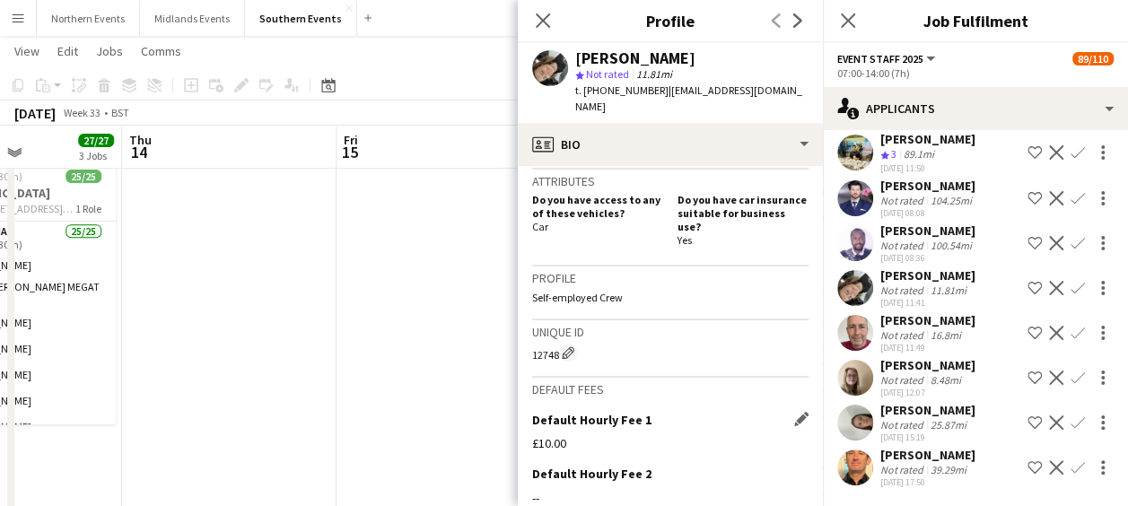
scroll to position [234, 0]
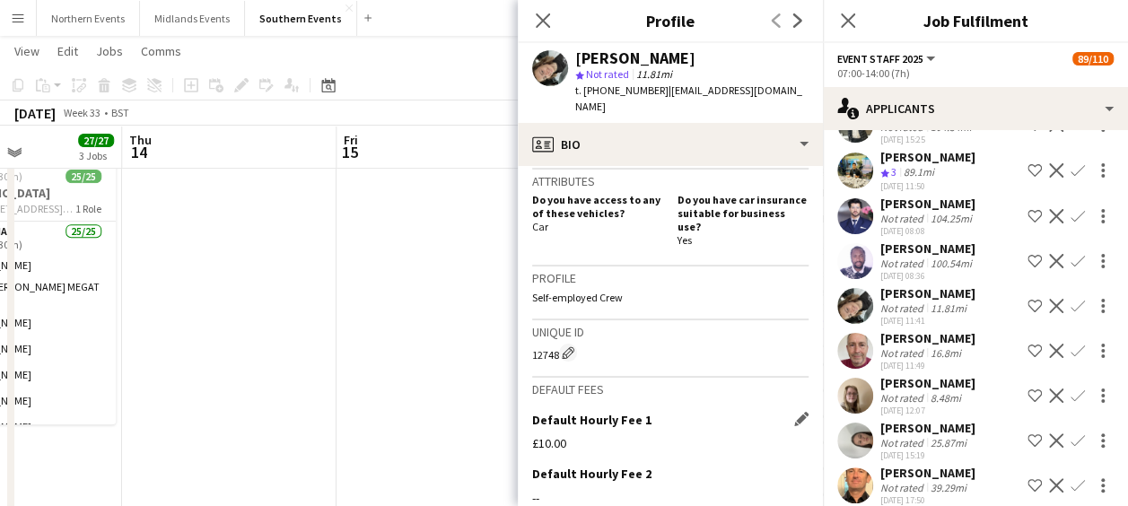
click at [1071, 299] on app-icon "Confirm" at bounding box center [1078, 306] width 14 height 14
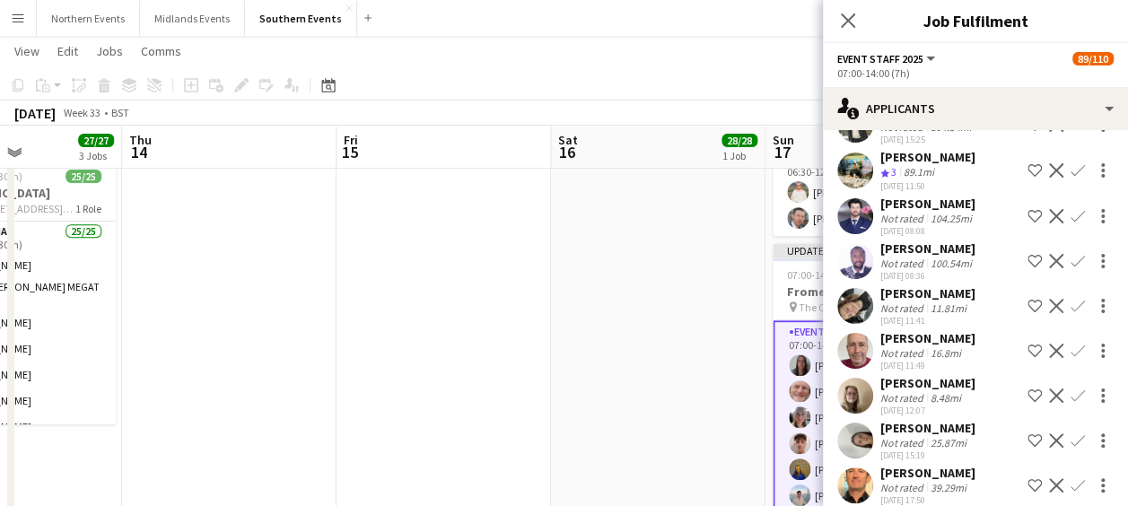
click at [1071, 299] on app-icon "Confirm" at bounding box center [1078, 306] width 14 height 14
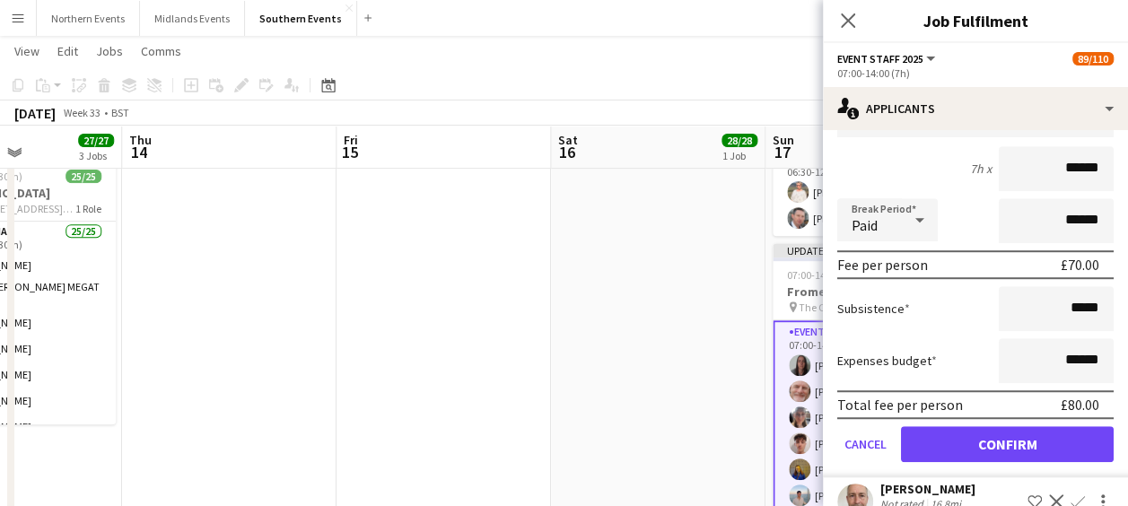
scroll to position [535, 0]
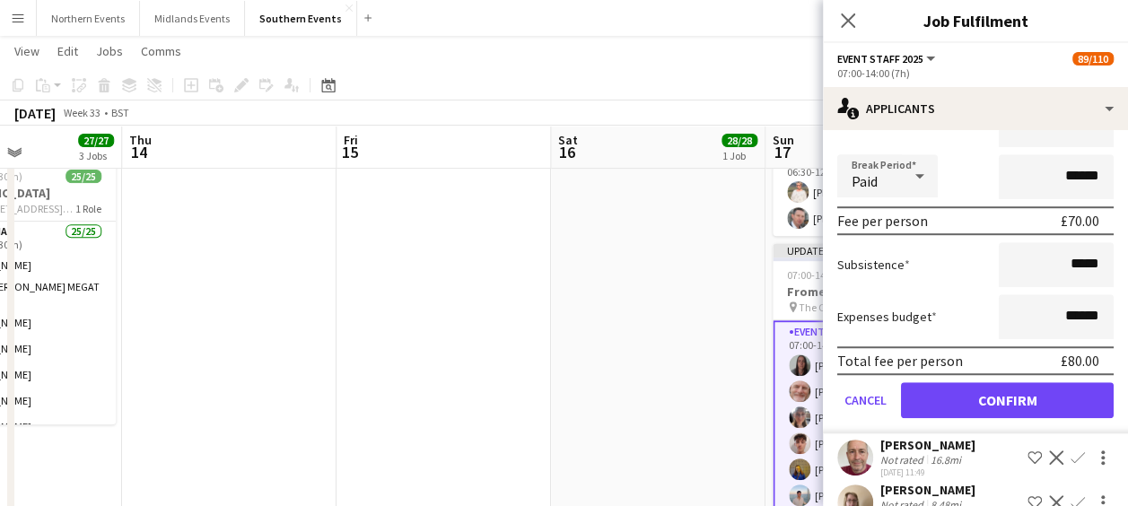
click at [993, 400] on form "Fee Type Default Hourly 1 7h x ****** Break Period Paid ****** Fee per person £…" at bounding box center [975, 241] width 305 height 383
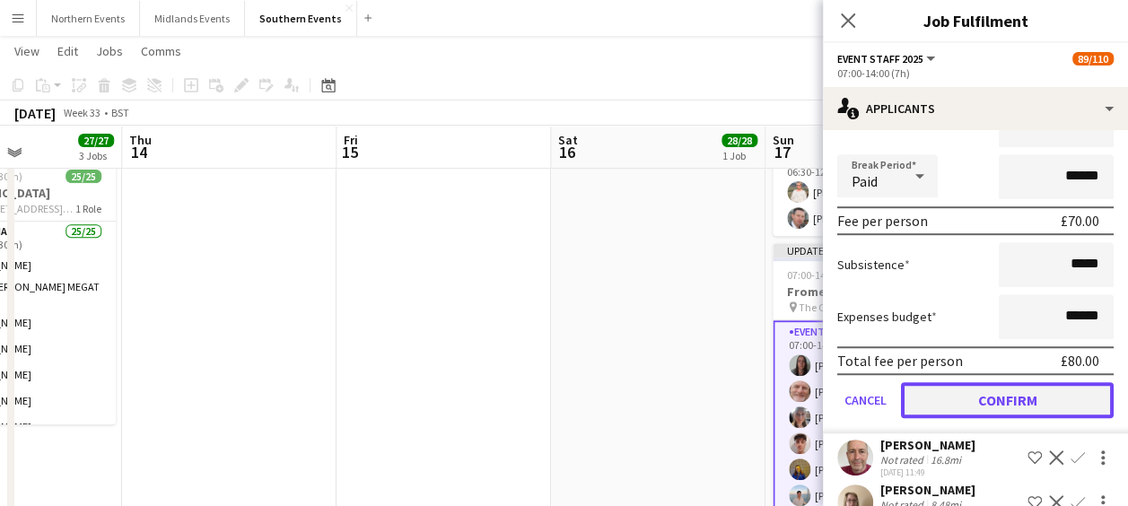
click at [978, 382] on button "Confirm" at bounding box center [1007, 400] width 213 height 36
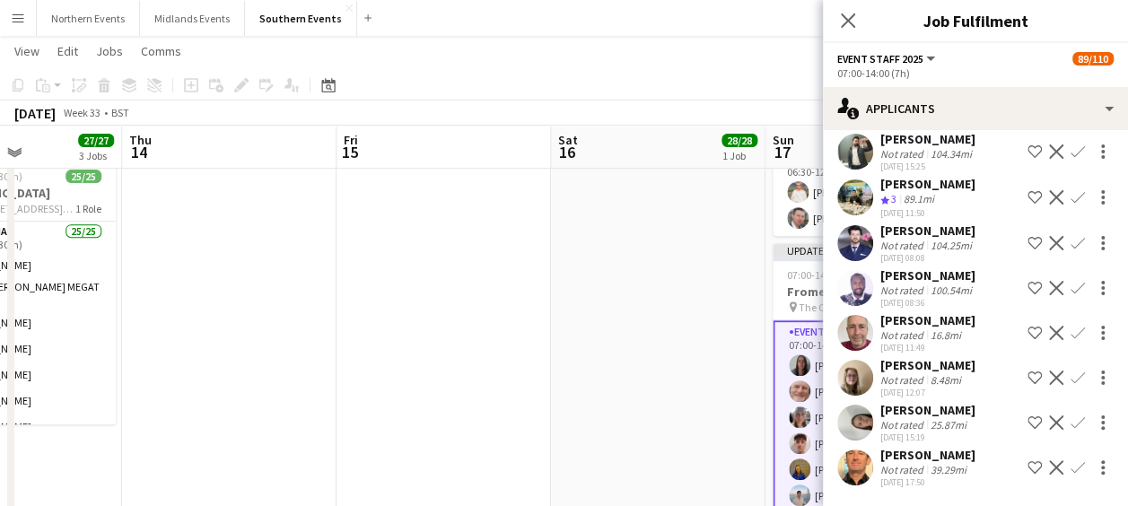
click at [976, 284] on div "[PERSON_NAME]" at bounding box center [928, 276] width 95 height 16
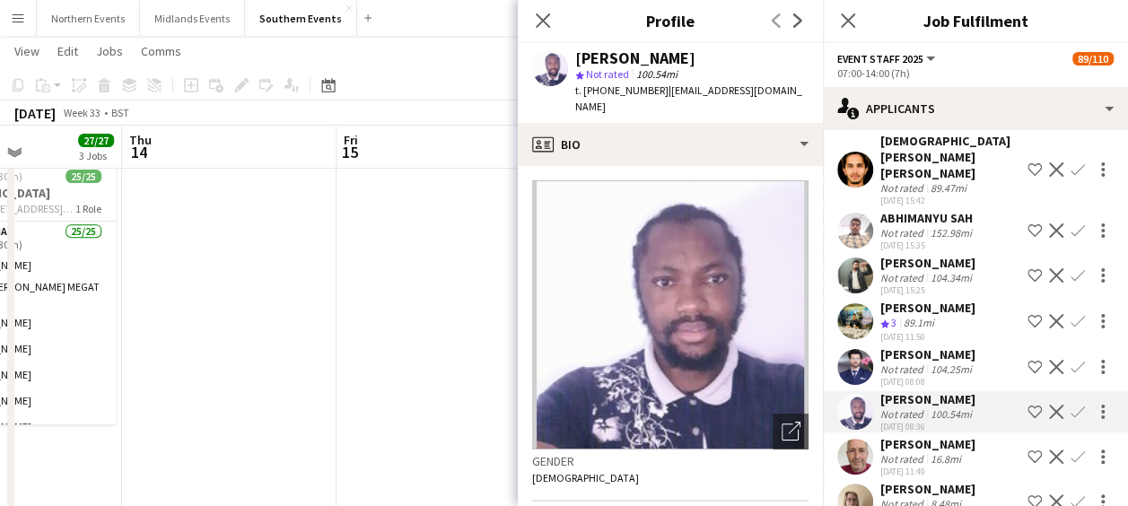
click at [1071, 450] on app-icon "Confirm" at bounding box center [1078, 457] width 14 height 14
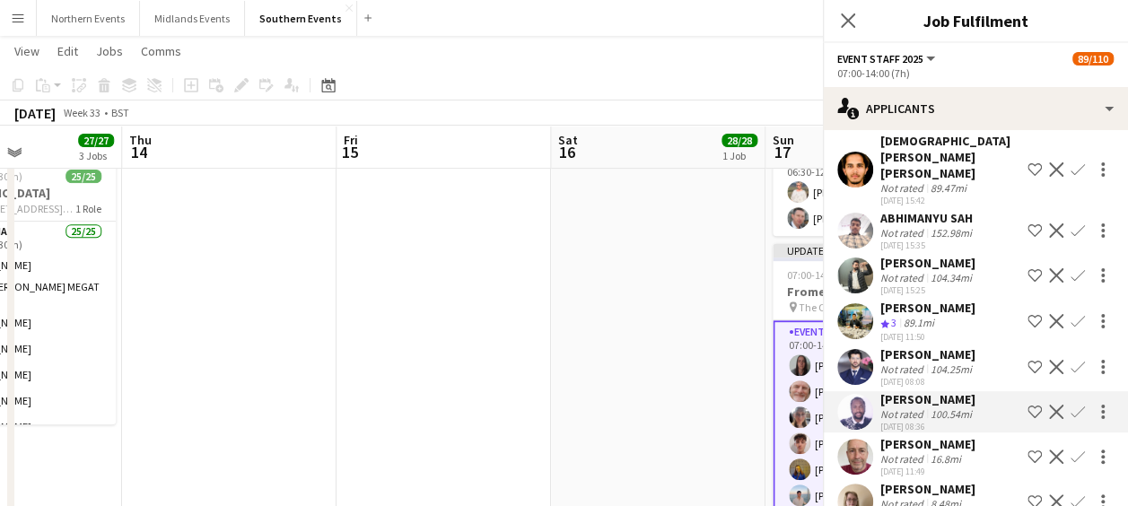
scroll to position [189, 0]
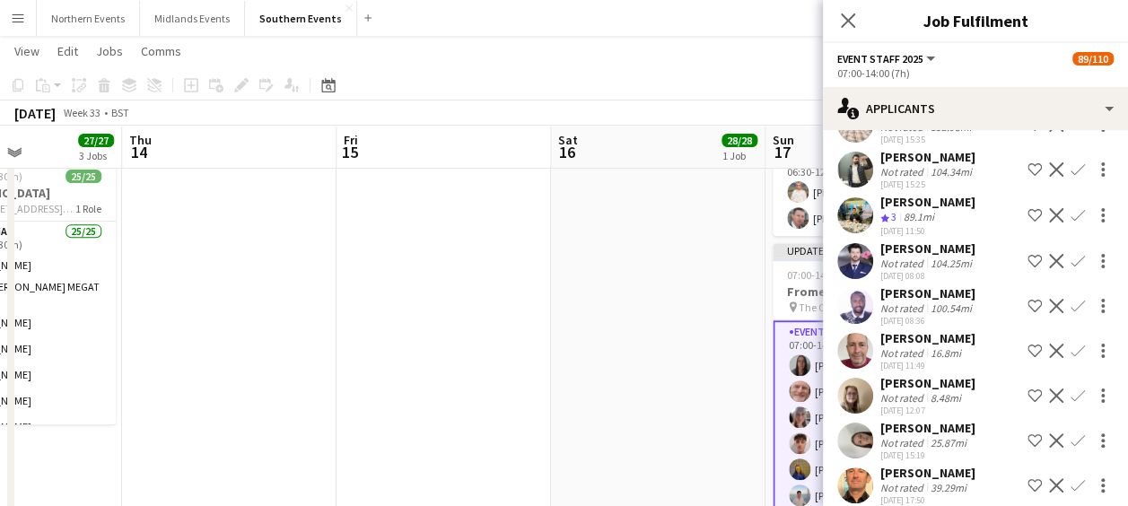
click at [1071, 344] on app-icon "Confirm" at bounding box center [1078, 351] width 14 height 14
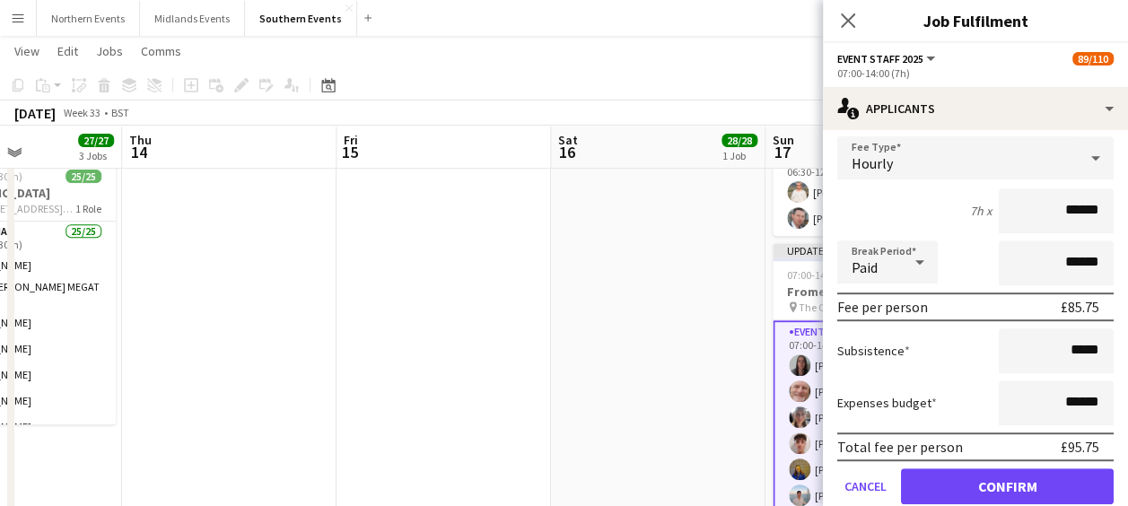
scroll to position [524, 0]
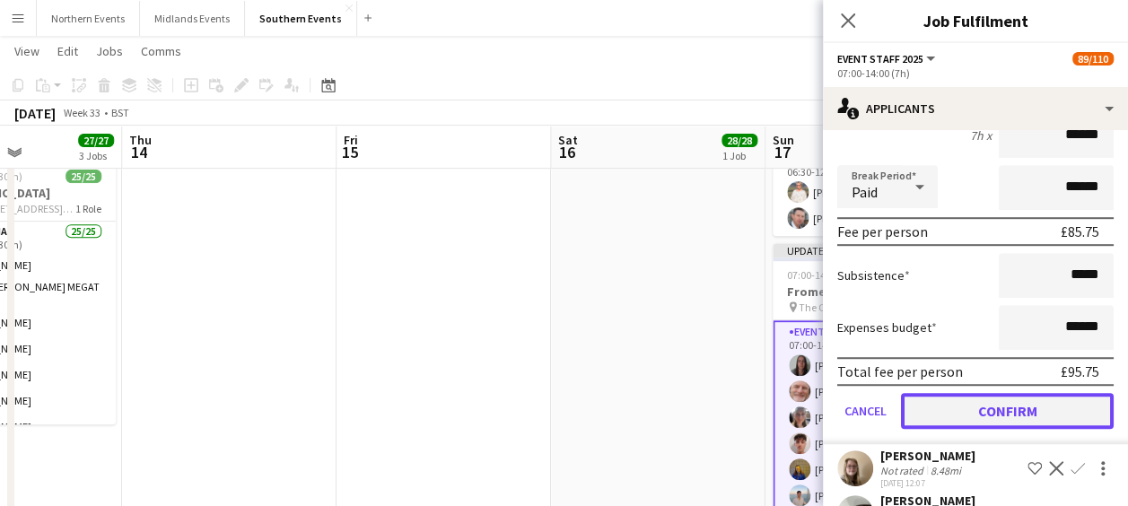
click at [1002, 393] on button "Confirm" at bounding box center [1007, 411] width 213 height 36
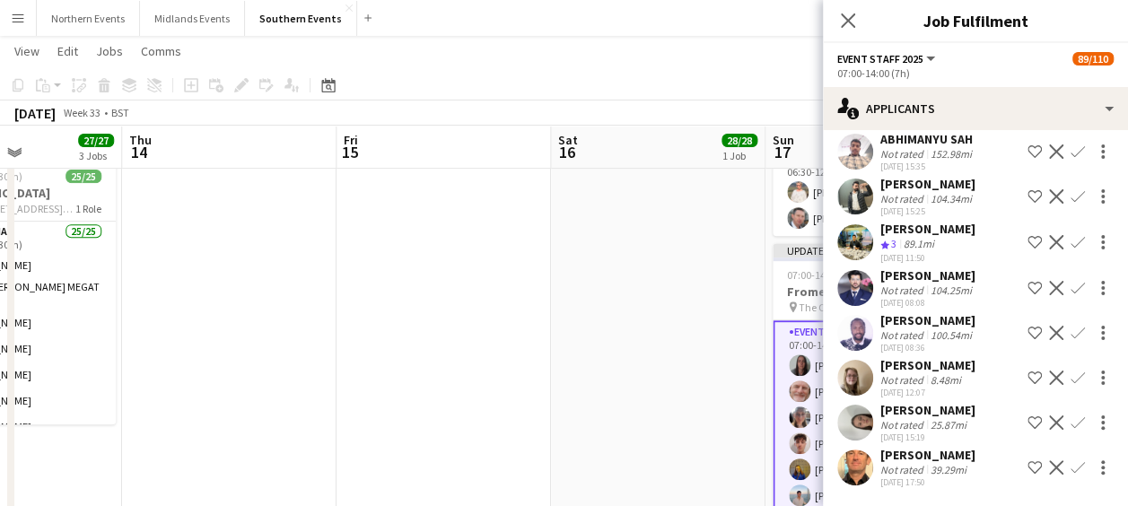
scroll to position [72, 0]
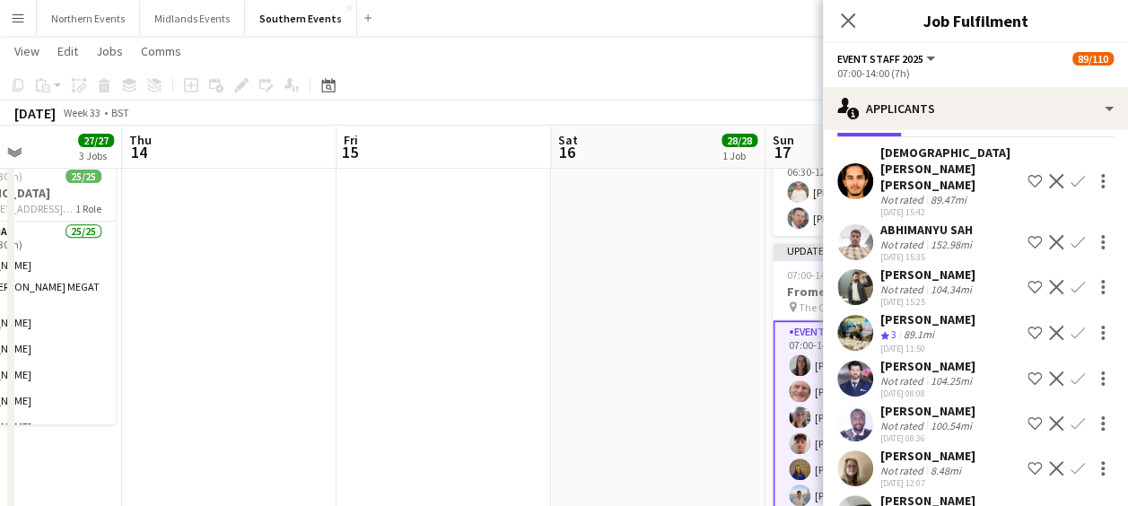
click at [1071, 461] on app-icon "Confirm" at bounding box center [1078, 468] width 14 height 14
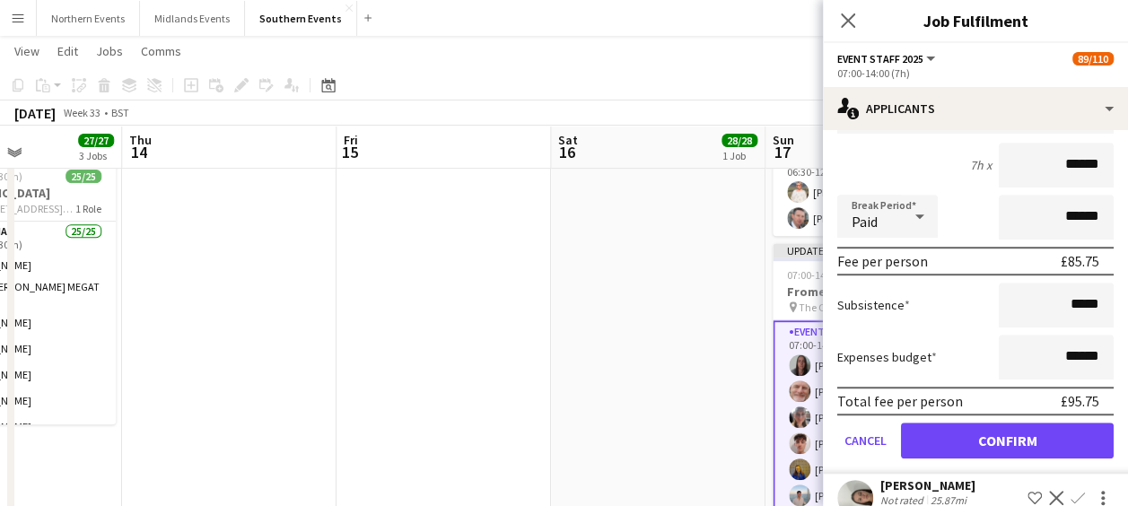
scroll to position [551, 0]
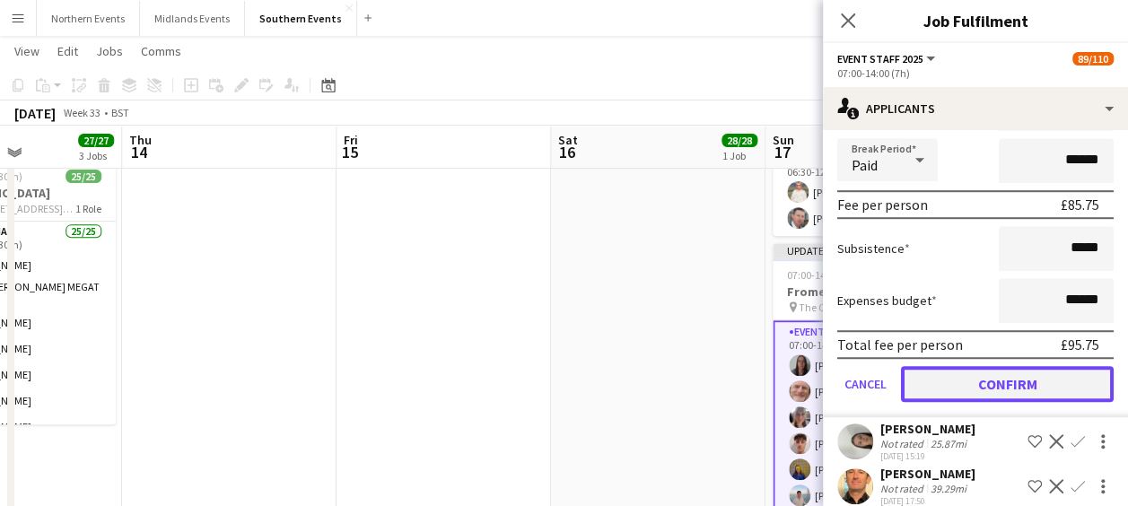
click at [999, 373] on button "Confirm" at bounding box center [1007, 384] width 213 height 36
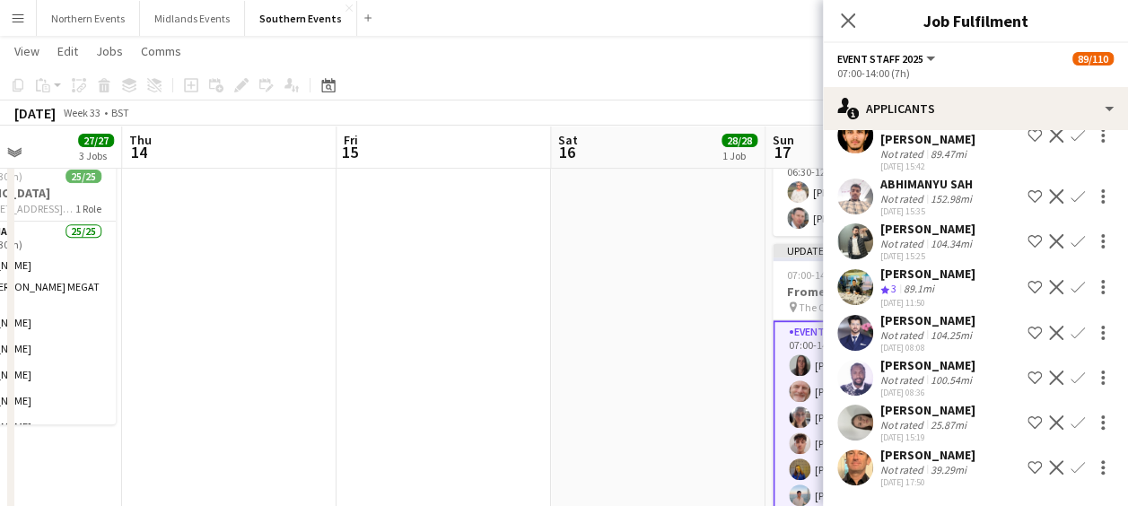
scroll to position [100, 0]
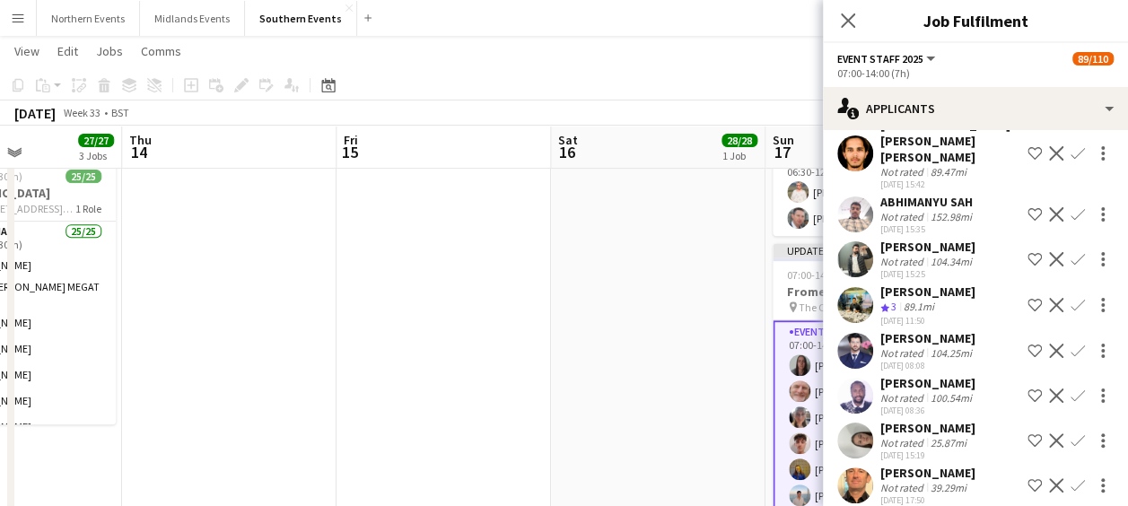
click at [856, 423] on app-user-avatar at bounding box center [856, 441] width 36 height 36
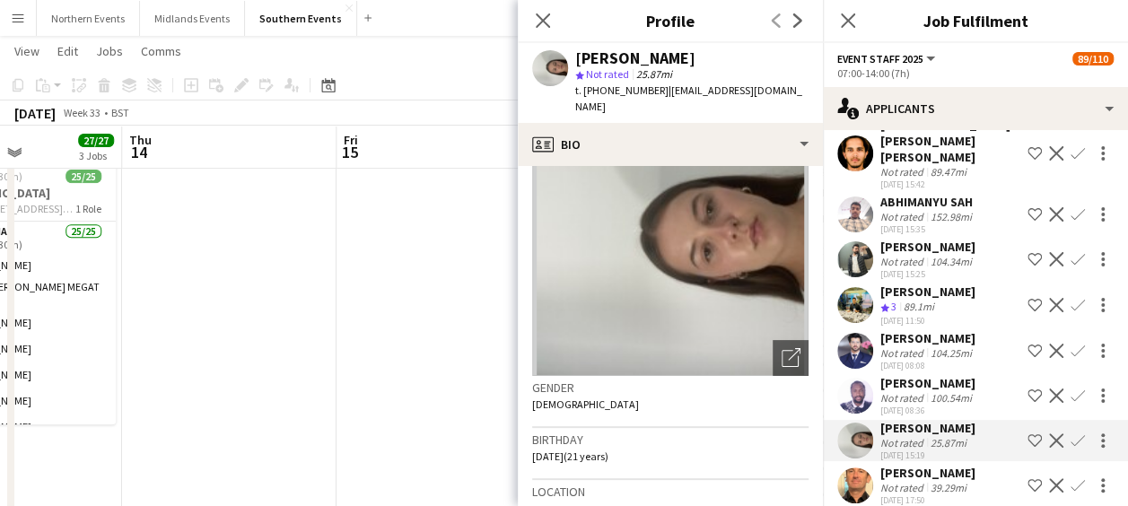
scroll to position [75, 0]
click at [1071, 434] on app-icon "Confirm" at bounding box center [1078, 441] width 14 height 14
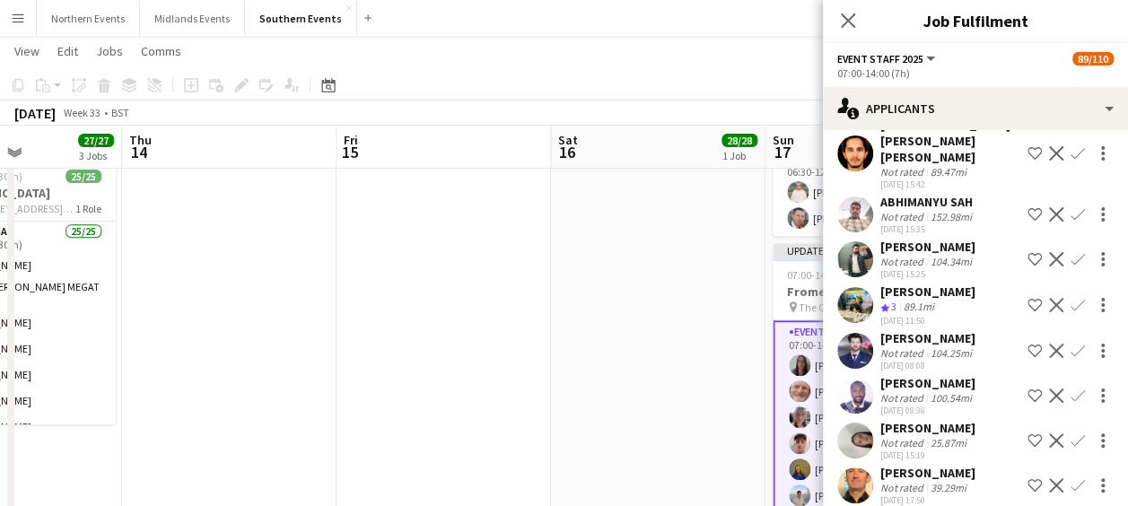
click at [1071, 434] on app-icon "Confirm" at bounding box center [1078, 441] width 14 height 14
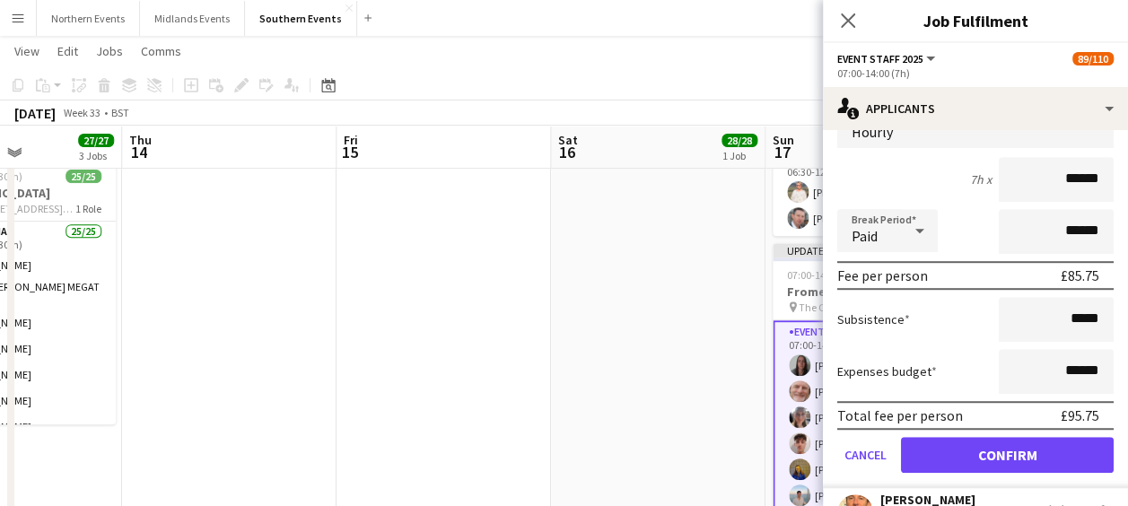
scroll to position [506, 0]
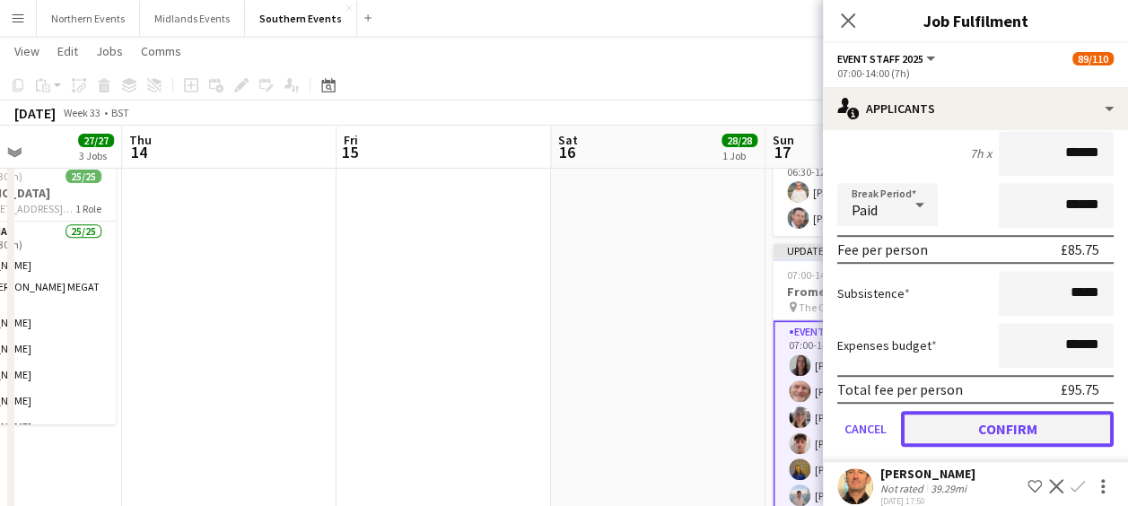
click at [996, 411] on button "Confirm" at bounding box center [1007, 429] width 213 height 36
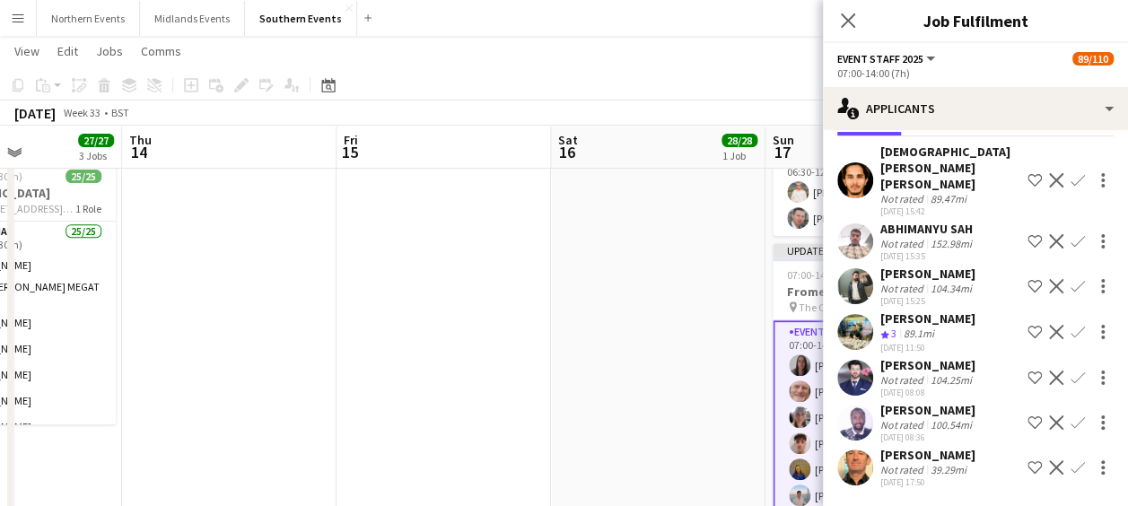
scroll to position [55, 0]
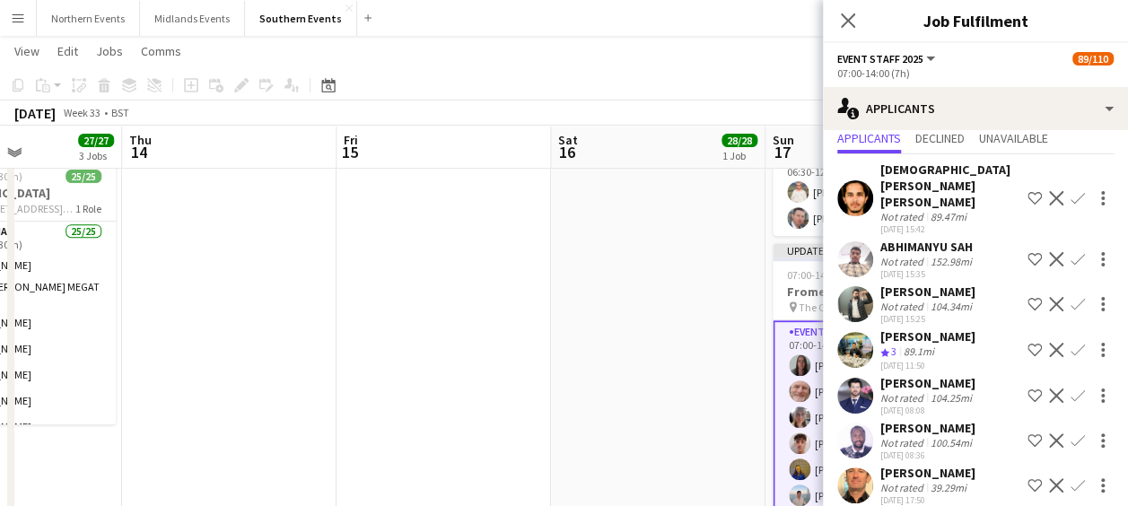
click at [1071, 478] on app-icon "Confirm" at bounding box center [1078, 485] width 14 height 14
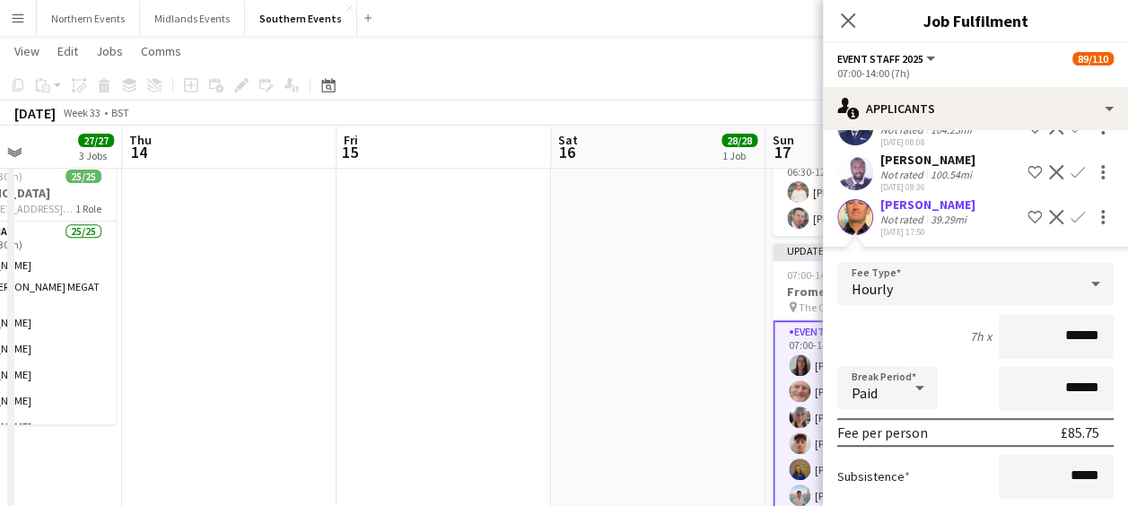
scroll to position [461, 0]
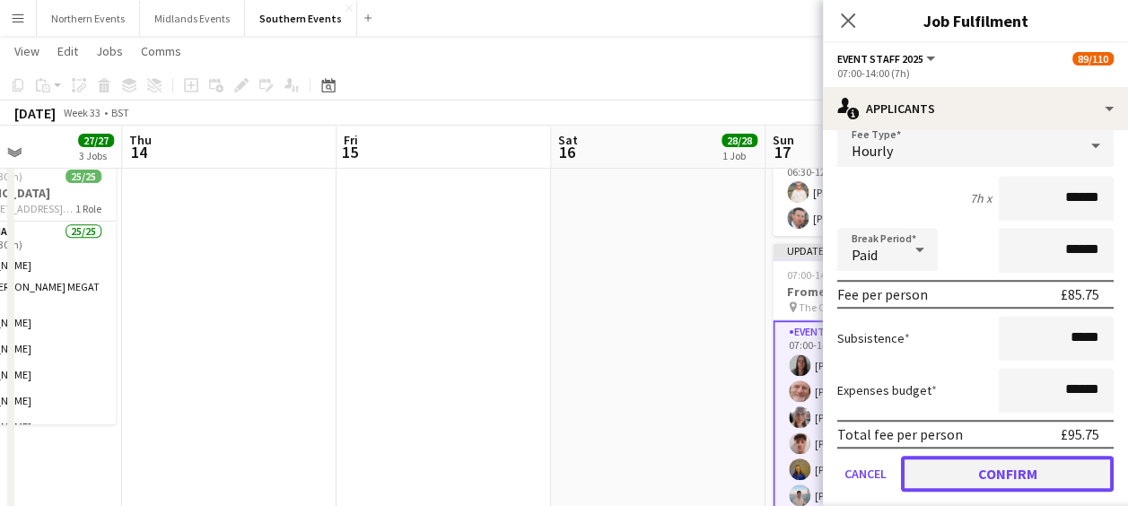
click at [995, 467] on button "Confirm" at bounding box center [1007, 474] width 213 height 36
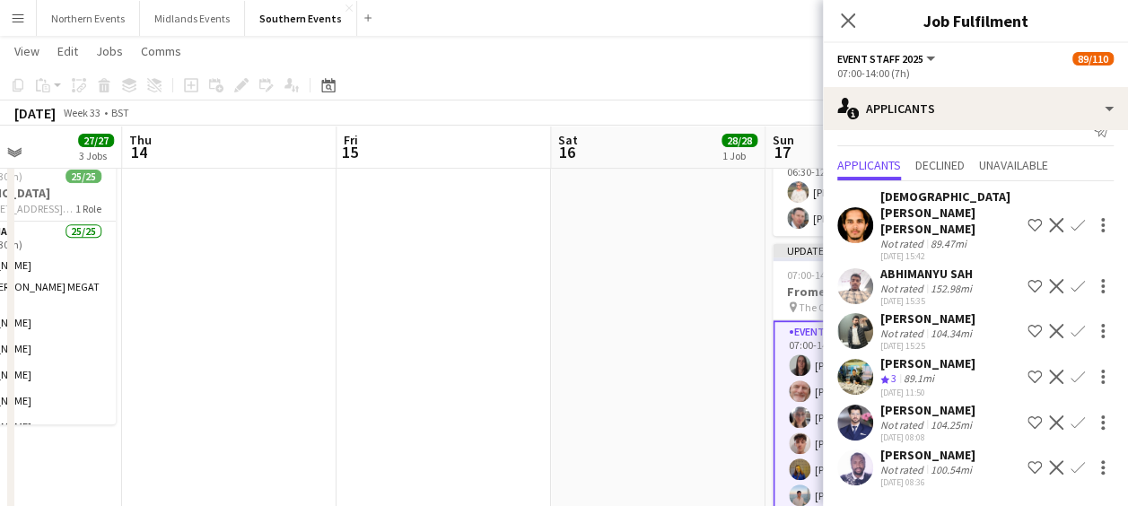
scroll to position [0, 0]
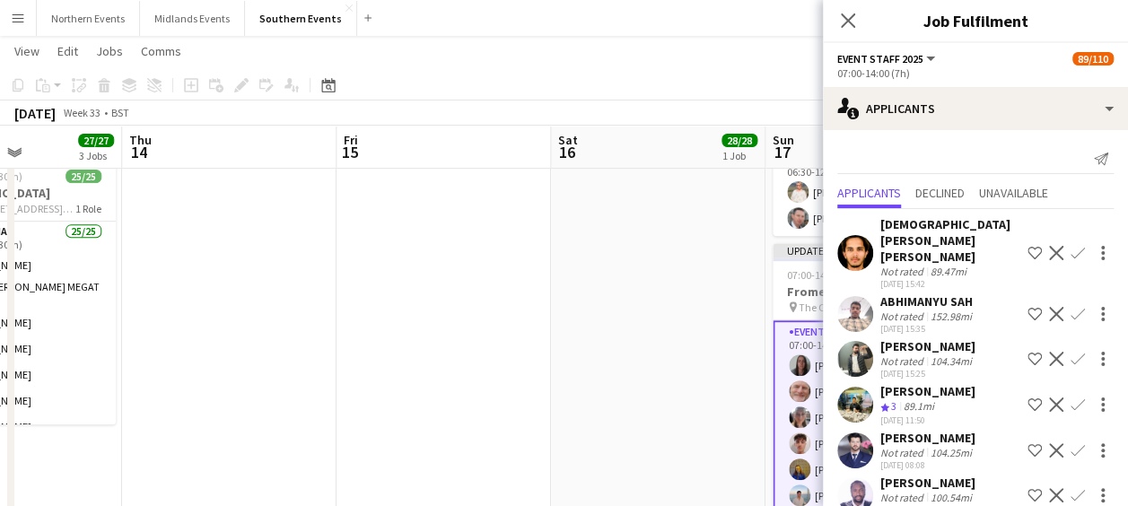
click at [677, 382] on app-date-cell "08:00-12:00 (4h) 28/28 Greenwich 5k and 10k pin Greenwich Park Bandstand 1 Role…" at bounding box center [658, 355] width 215 height 931
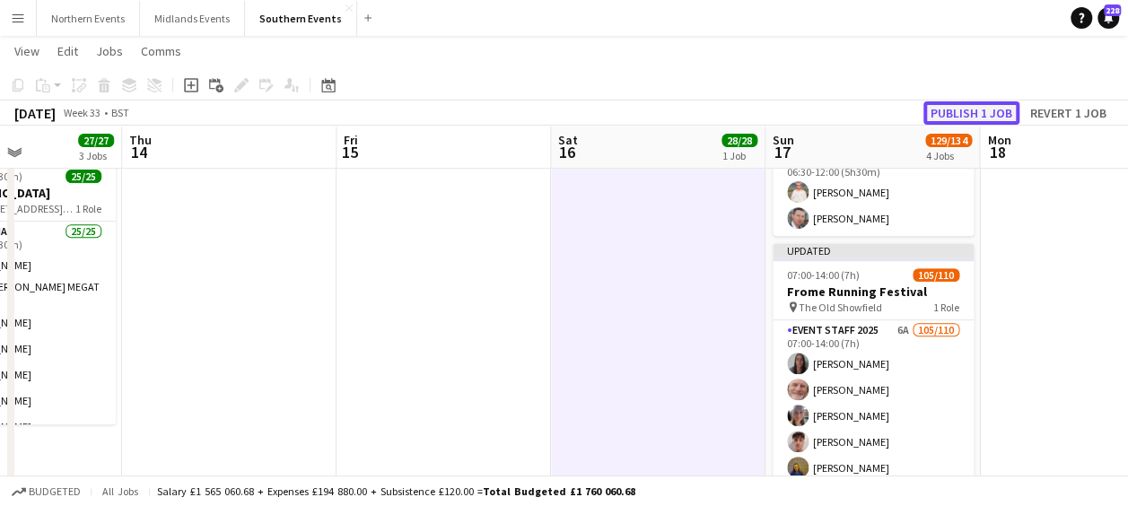
click at [973, 110] on button "Publish 1 job" at bounding box center [972, 112] width 96 height 23
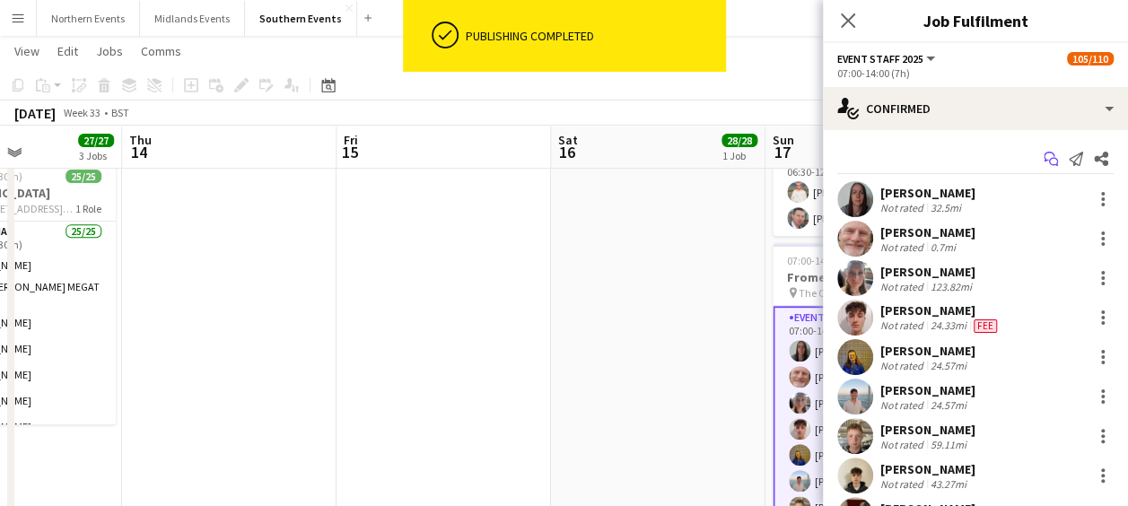
click at [1044, 154] on icon "Start chat" at bounding box center [1051, 159] width 14 height 14
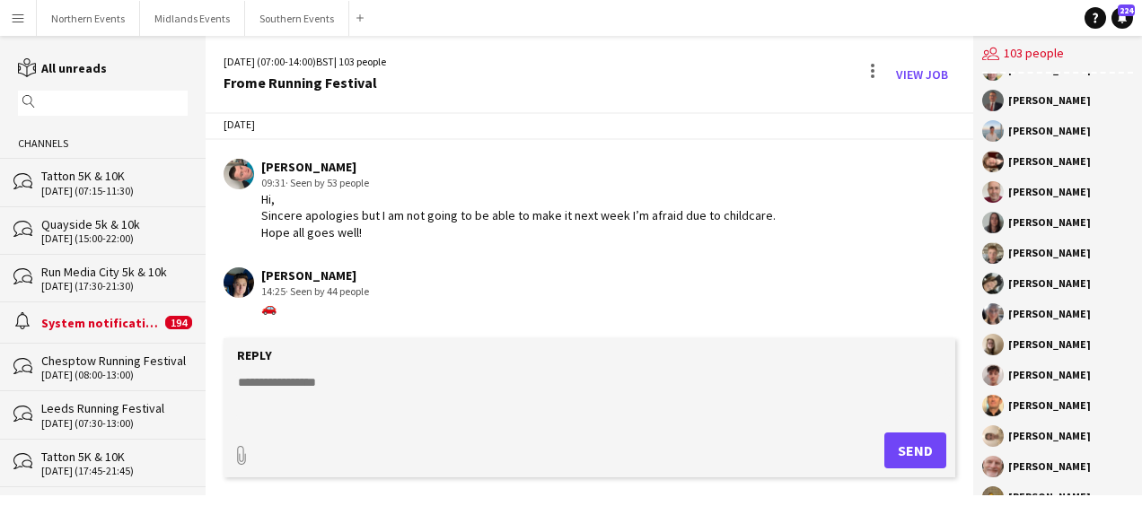
scroll to position [2740, 0]
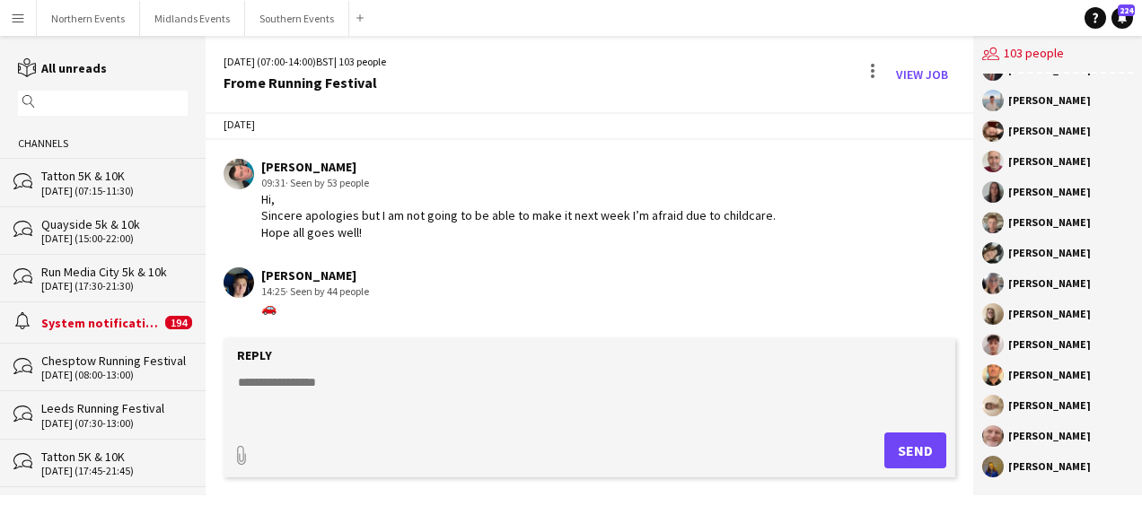
drag, startPoint x: 1009, startPoint y: 208, endPoint x: 1093, endPoint y: 482, distance: 286.5
click at [1093, 482] on div "[PERSON_NAME] [PERSON_NAME] [PERSON_NAME] [PERSON_NAME] [PERSON_NAME] [PERSON_N…" at bounding box center [1057, 285] width 169 height 422
copy div "[PERSON_NAME] [PERSON_NAME] [PERSON_NAME] [PERSON_NAME] [PERSON_NAME] [PERSON_N…"
click at [289, 17] on button "Southern Events Close" at bounding box center [297, 18] width 104 height 35
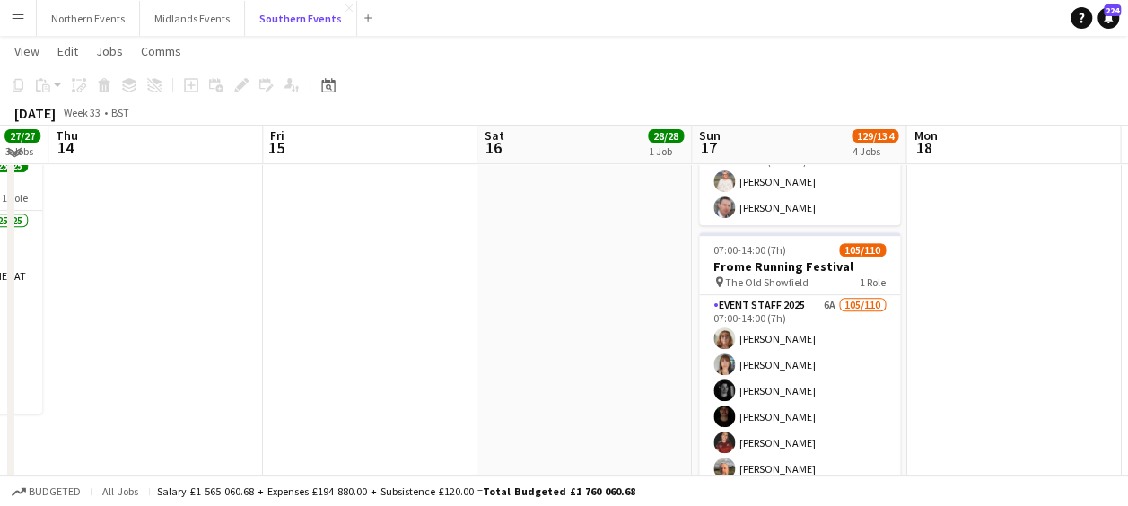
scroll to position [324, 0]
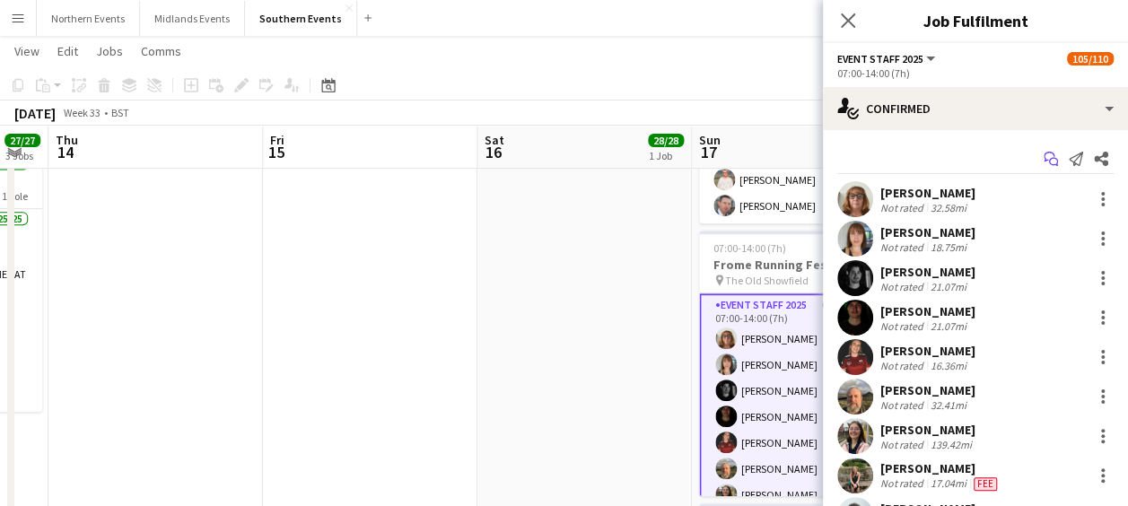
click at [1044, 165] on icon "Start chat" at bounding box center [1051, 159] width 14 height 14
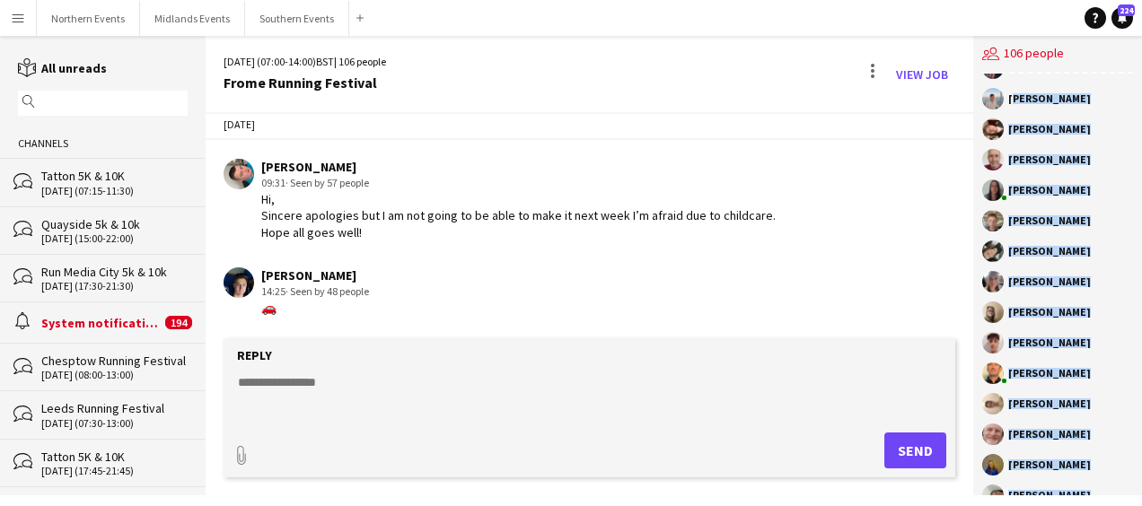
scroll to position [2831, 0]
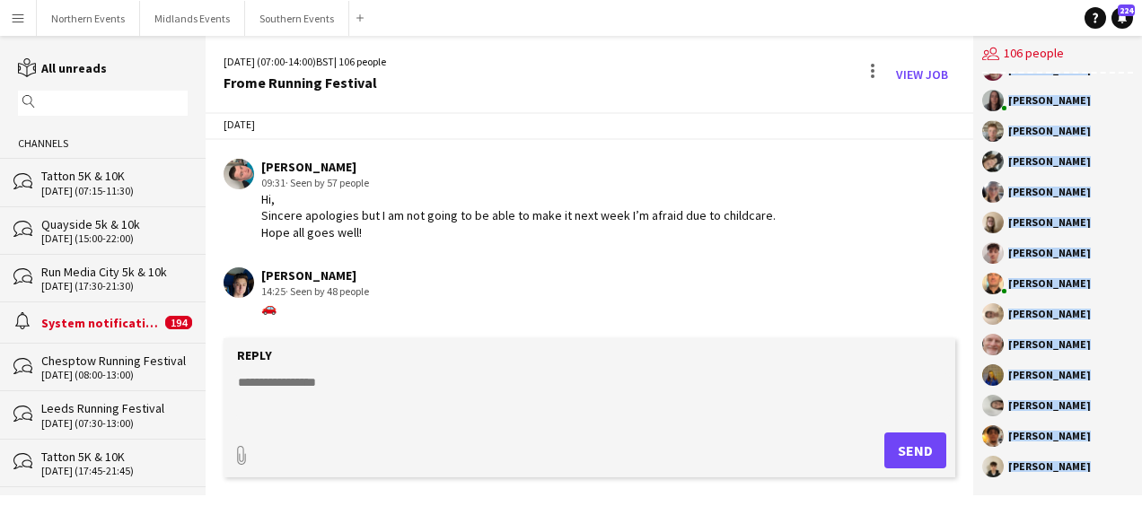
drag, startPoint x: 1009, startPoint y: 215, endPoint x: 1090, endPoint y: 471, distance: 268.3
click at [1090, 471] on div "[PERSON_NAME] [PERSON_NAME] [PERSON_NAME] [PERSON_NAME] [PERSON_NAME] [PERSON_N…" at bounding box center [1057, 285] width 169 height 422
copy div "[PERSON_NAME] [PERSON_NAME] [PERSON_NAME] [PERSON_NAME] [PERSON_NAME] [PERSON_N…"
